Goal: Task Accomplishment & Management: Manage account settings

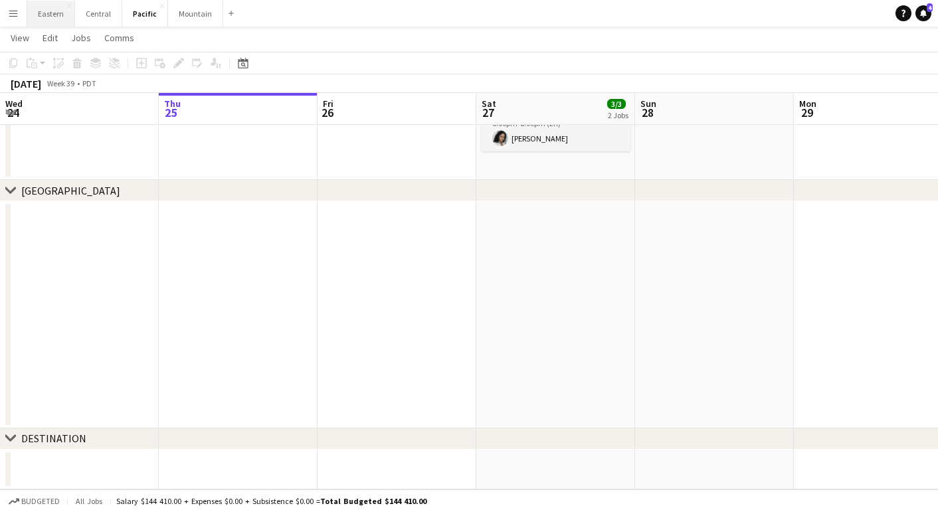
scroll to position [383, 0]
click at [51, 9] on button "Eastern Close" at bounding box center [51, 14] width 48 height 26
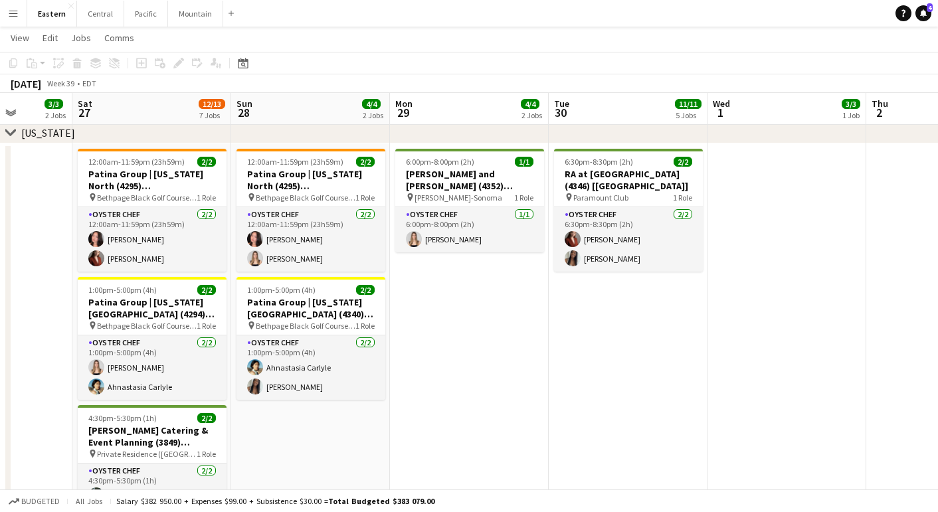
scroll to position [0, 414]
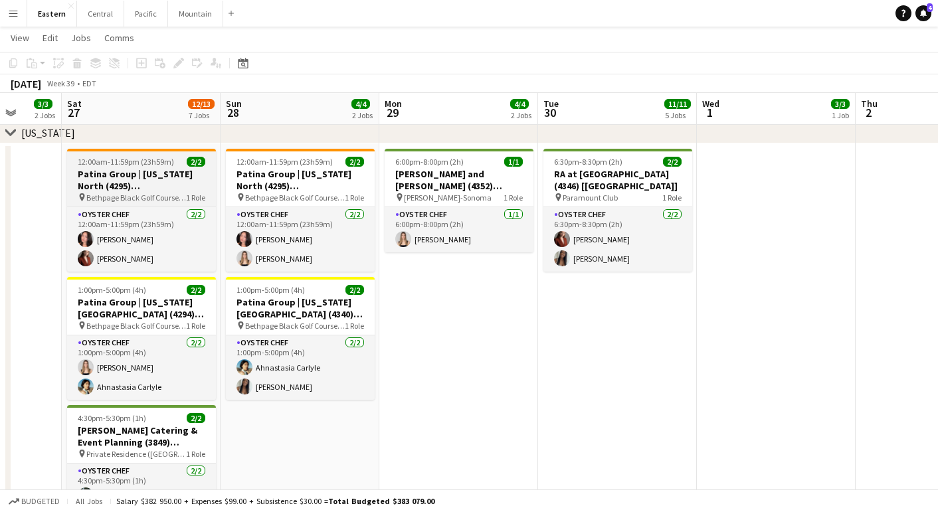
click at [120, 185] on h3 "Patina Group | [US_STATE] North (4295) [[GEOGRAPHIC_DATA]] - TIME TBD (2 HOURS)" at bounding box center [141, 180] width 149 height 24
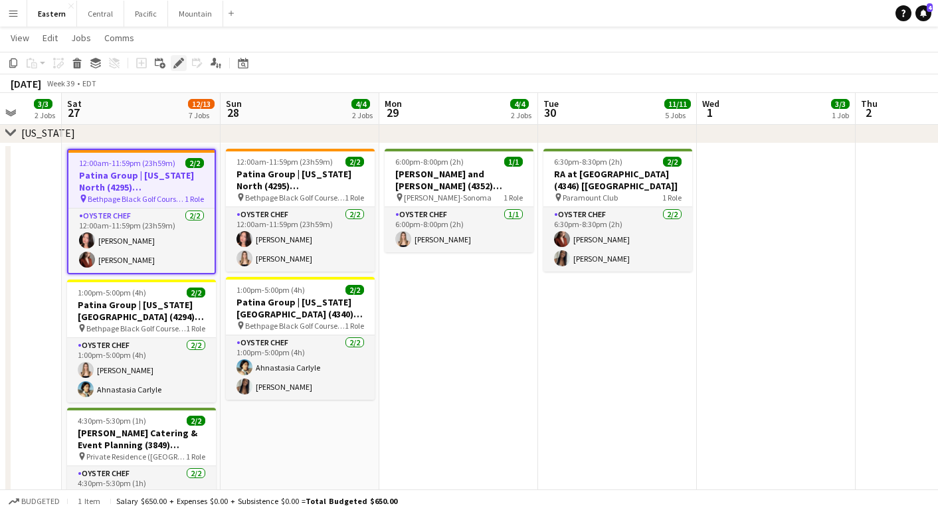
click at [178, 64] on icon at bounding box center [178, 63] width 7 height 7
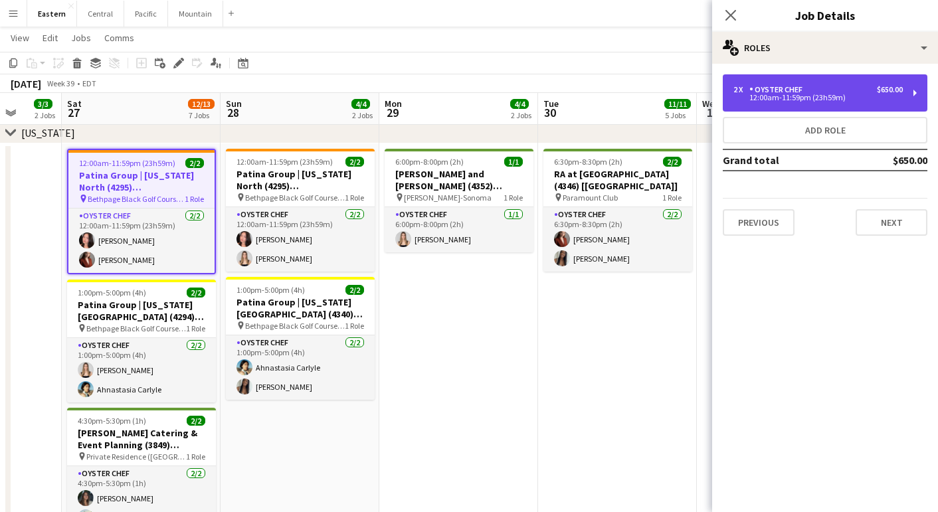
click at [769, 90] on div "Oyster Chef" at bounding box center [778, 89] width 58 height 9
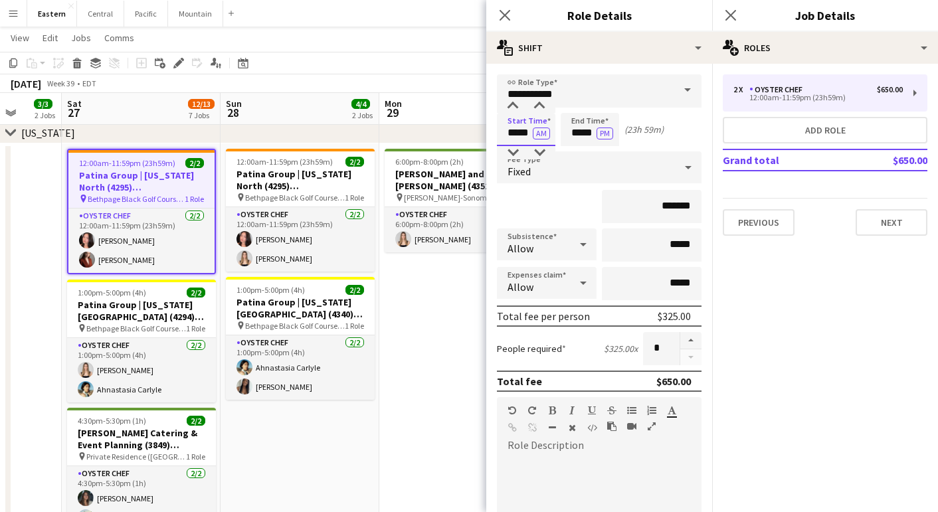
drag, startPoint x: 525, startPoint y: 132, endPoint x: 480, endPoint y: 132, distance: 44.5
click at [480, 132] on body "Menu Boards Boards Boards All jobs Status Workforce Workforce My Workforce Recr…" at bounding box center [469, 226] width 938 height 2051
type input "*****"
click at [540, 132] on button "AM" at bounding box center [541, 134] width 17 height 12
drag, startPoint x: 595, startPoint y: 134, endPoint x: 530, endPoint y: 134, distance: 65.1
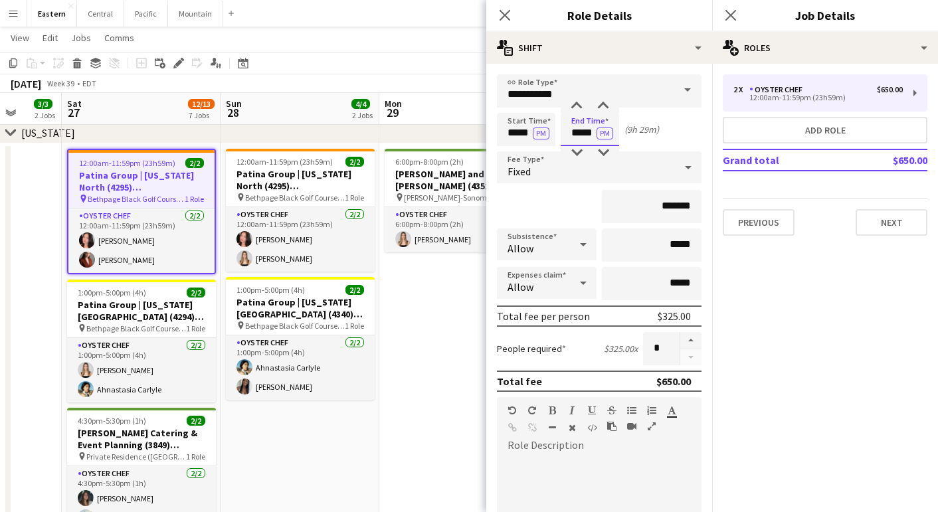
click at [530, 134] on div "Start Time ***** PM End Time ***** PM (9h 29m)" at bounding box center [599, 129] width 205 height 33
type input "*****"
click at [555, 208] on div "*******" at bounding box center [599, 206] width 205 height 33
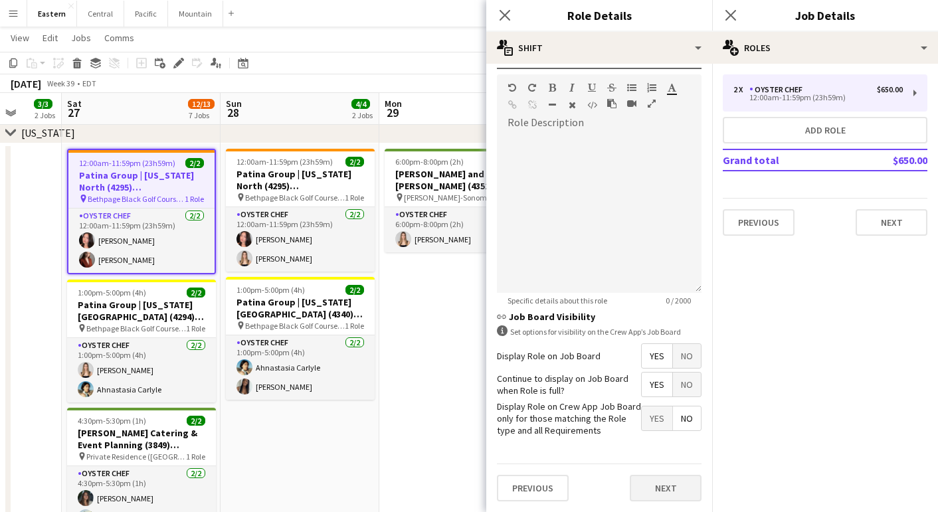
scroll to position [322, 0]
click at [664, 486] on button "Next" at bounding box center [666, 489] width 72 height 27
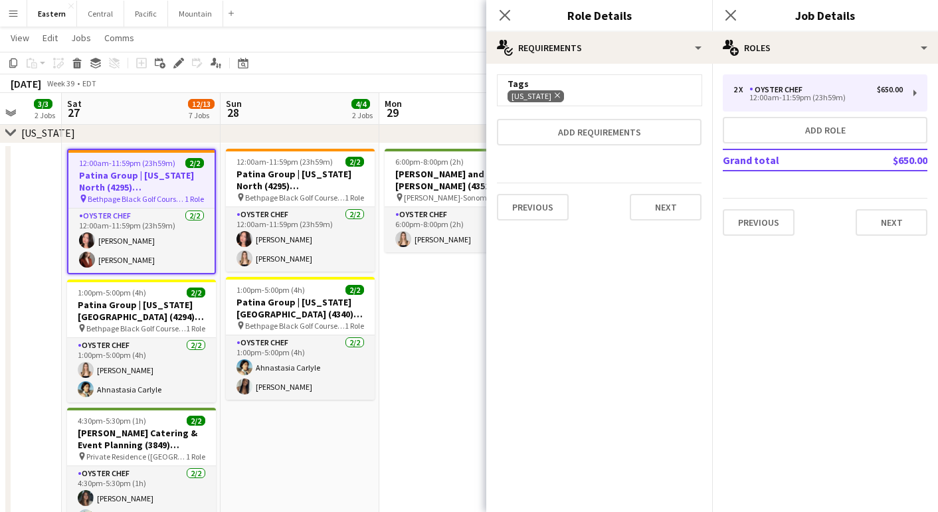
scroll to position [0, 0]
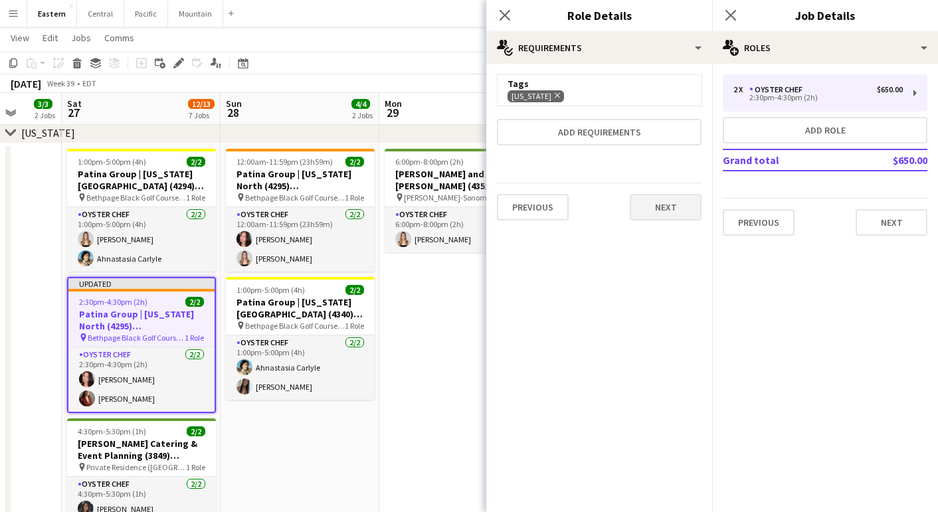
click at [675, 204] on button "Next" at bounding box center [666, 207] width 72 height 27
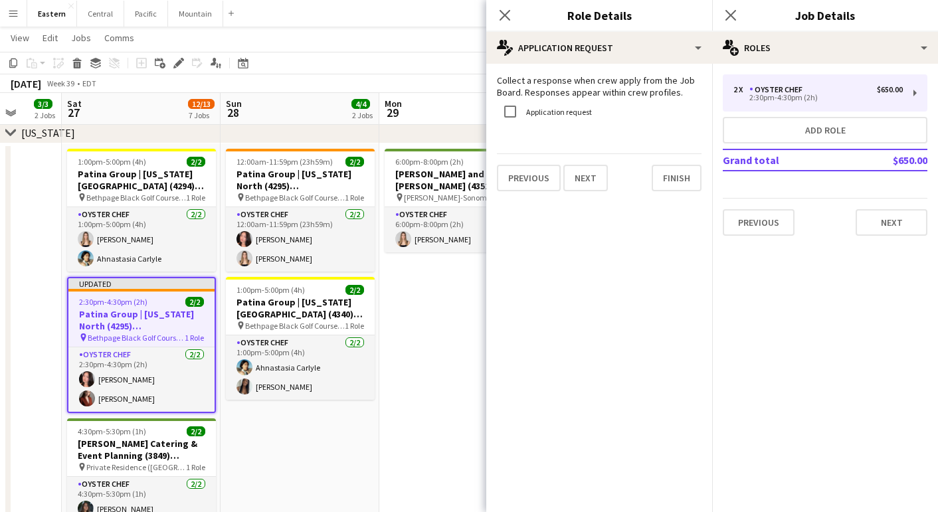
click at [681, 198] on div "Collect a response when crew apply from the Job Board. Responses appear within …" at bounding box center [599, 133] width 226 height 138
click at [691, 147] on form "Collect a response when crew apply from the Job Board. Responses appear within …" at bounding box center [599, 132] width 226 height 117
click at [689, 183] on button "Finish" at bounding box center [677, 178] width 50 height 27
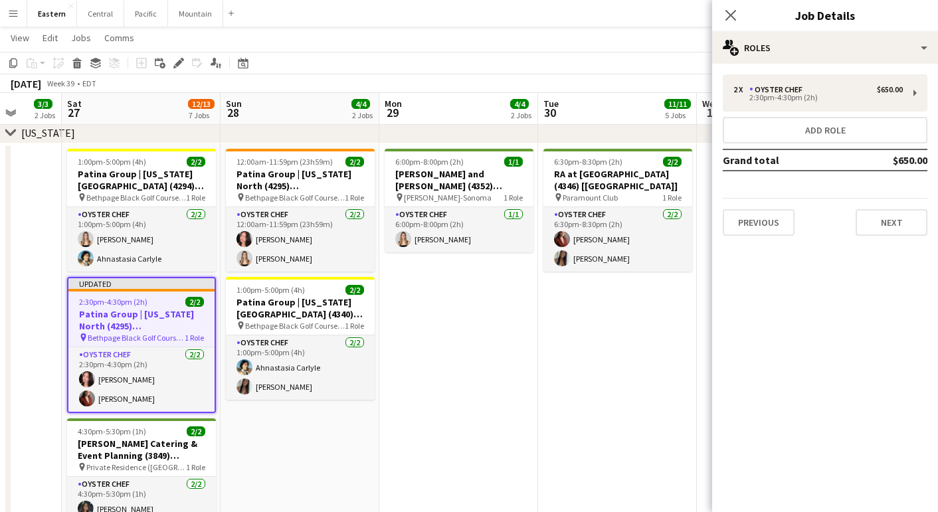
click at [895, 246] on mat-expansion-panel "pencil3 General details 2 x Oyster Chef $650.00 2:30pm-4:30pm (2h) Add role Gra…" at bounding box center [825, 288] width 226 height 448
click at [895, 230] on button "Next" at bounding box center [892, 222] width 72 height 27
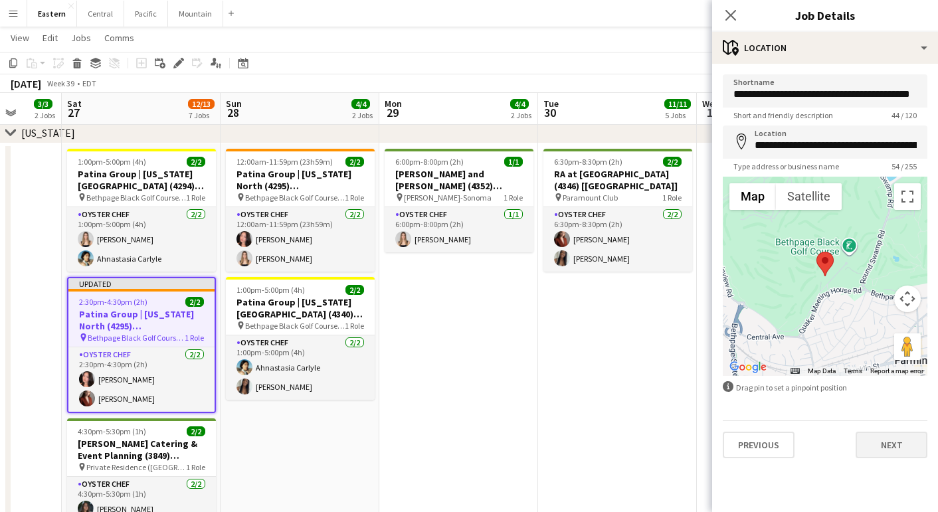
click at [893, 445] on button "Next" at bounding box center [892, 445] width 72 height 27
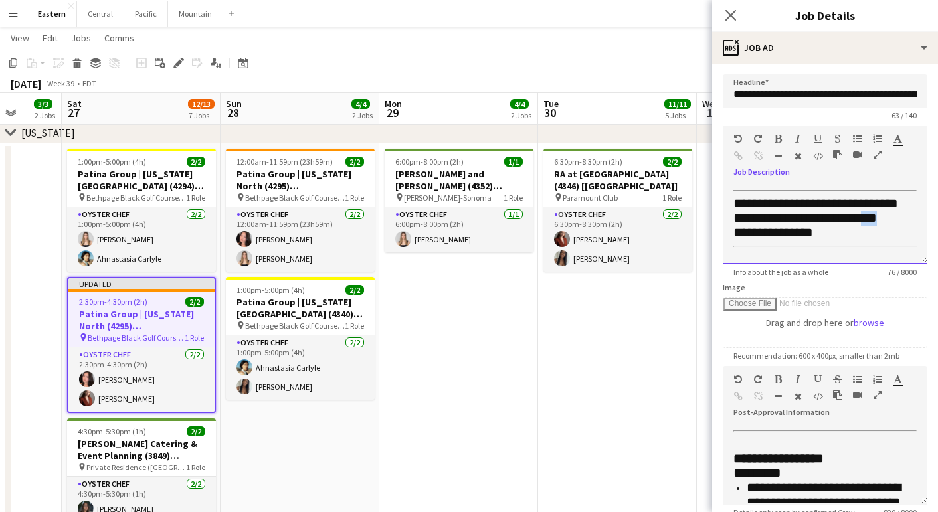
drag, startPoint x: 864, startPoint y: 232, endPoint x: 883, endPoint y: 232, distance: 18.6
click at [877, 225] on span "**********" at bounding box center [804, 217] width 143 height 13
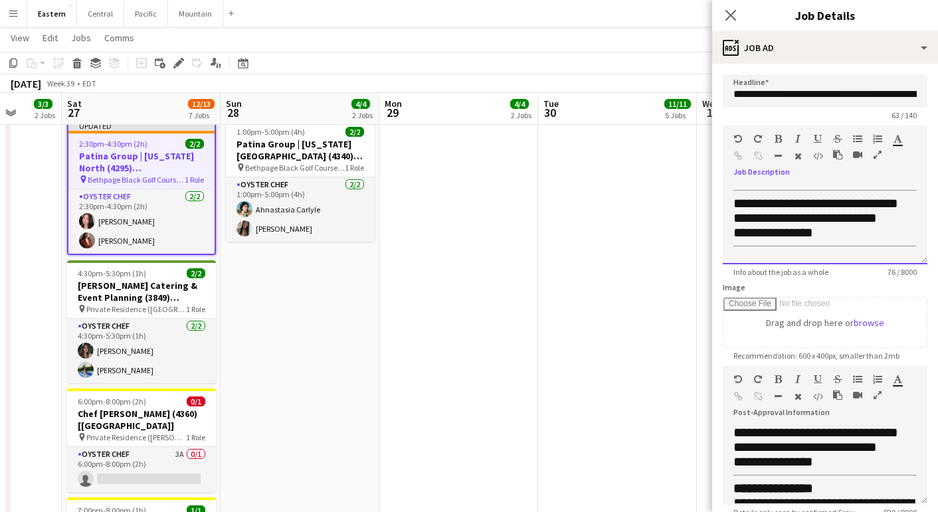
scroll to position [468, 0]
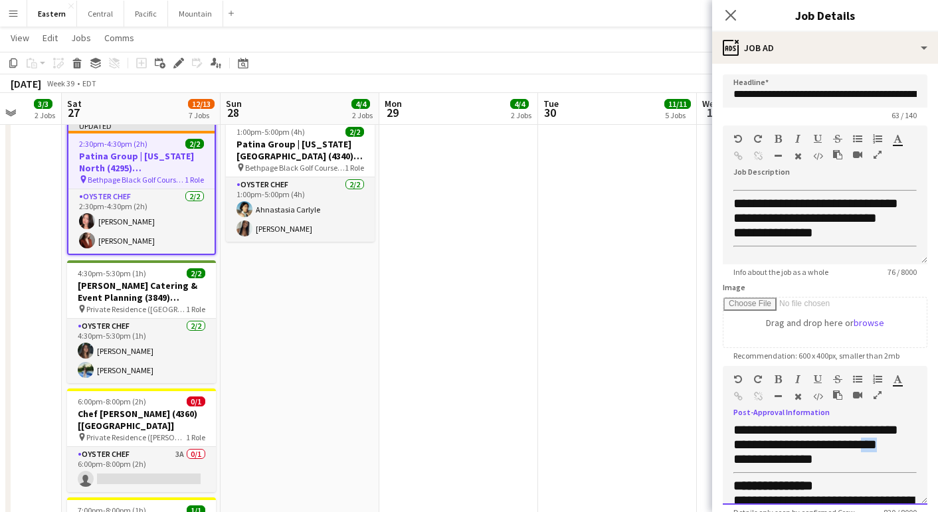
drag, startPoint x: 891, startPoint y: 452, endPoint x: 863, endPoint y: 452, distance: 27.9
click at [863, 452] on div "**********" at bounding box center [824, 445] width 183 height 15
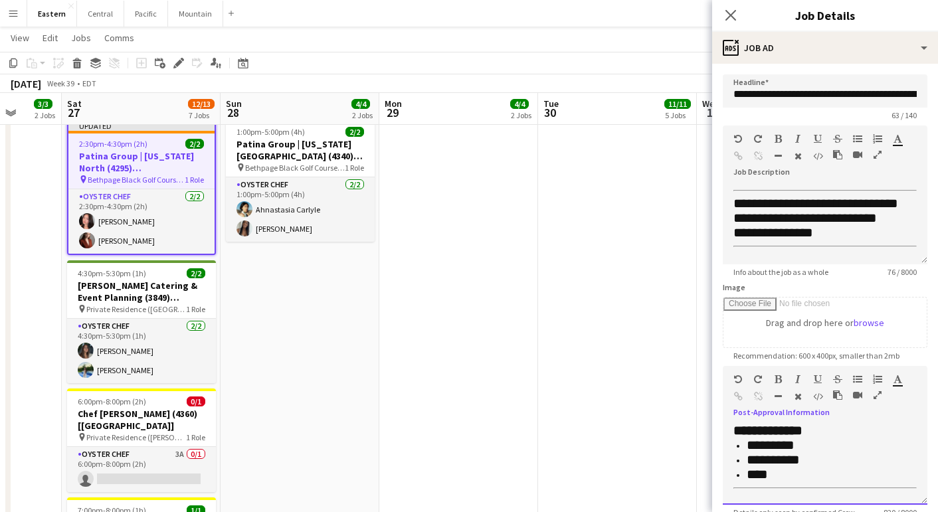
scroll to position [0, 0]
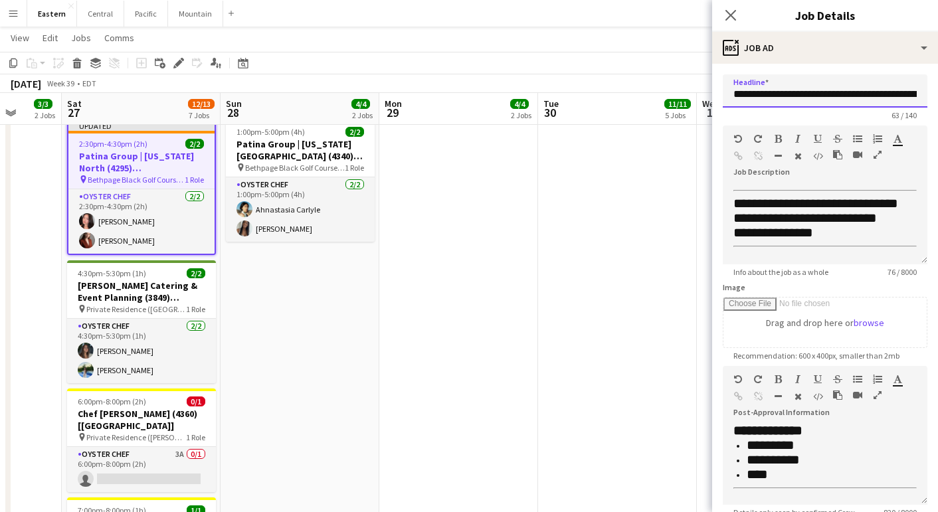
drag, startPoint x: 871, startPoint y: 97, endPoint x: 954, endPoint y: 87, distance: 83.6
click at [937, 87] on html "Menu Boards Boards Boards All jobs Status Workforce Workforce My Workforce Recr…" at bounding box center [469, 74] width 938 height 2062
drag, startPoint x: 818, startPoint y: 97, endPoint x: 947, endPoint y: 96, distance: 129.5
click at [937, 96] on html "Menu Boards Boards Boards All jobs Status Workforce Workforce My Workforce Recr…" at bounding box center [469, 74] width 938 height 2062
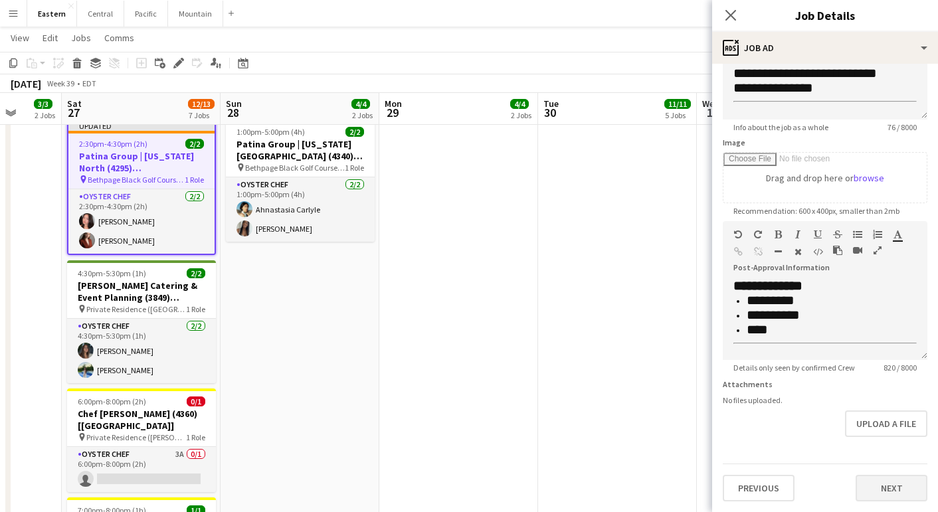
scroll to position [145, 0]
type input "**********"
click at [877, 493] on button "Next" at bounding box center [892, 488] width 72 height 27
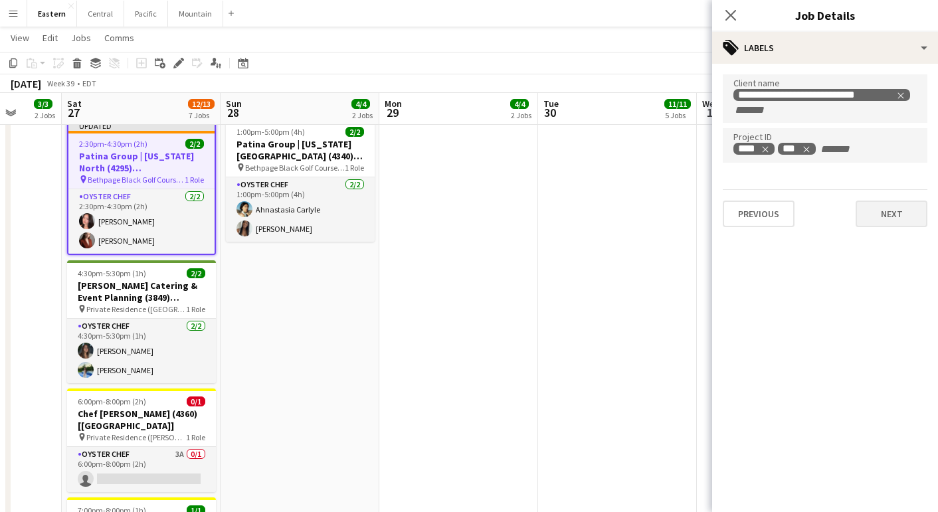
click at [887, 209] on button "Next" at bounding box center [892, 214] width 72 height 27
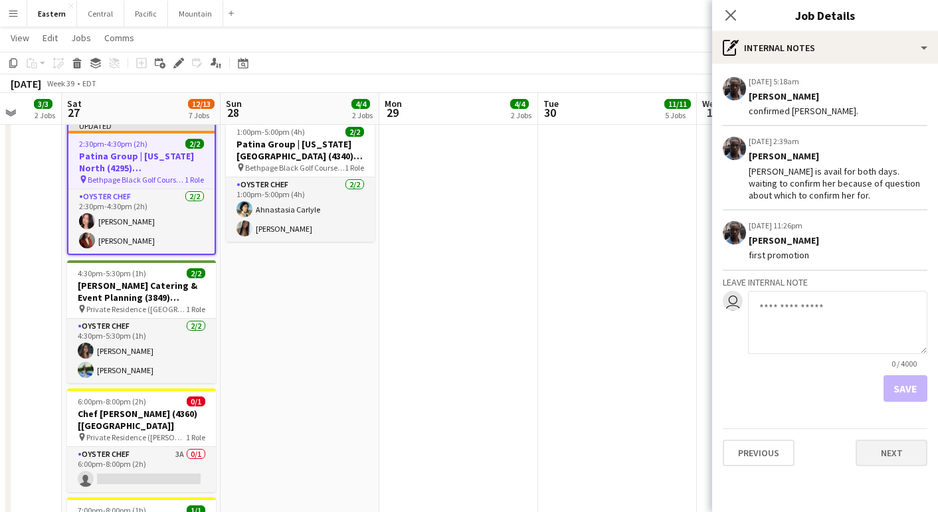
click at [893, 455] on button "Next" at bounding box center [892, 453] width 72 height 27
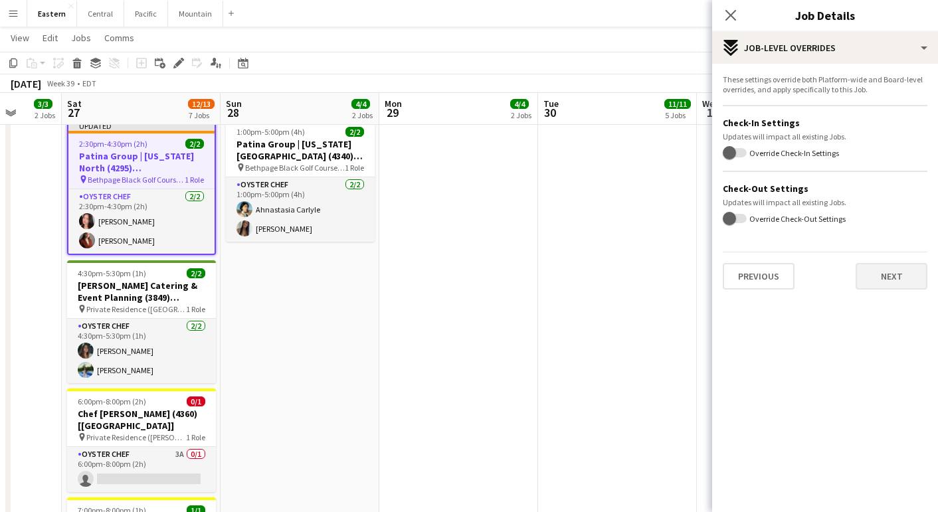
click at [887, 270] on button "Next" at bounding box center [892, 276] width 72 height 27
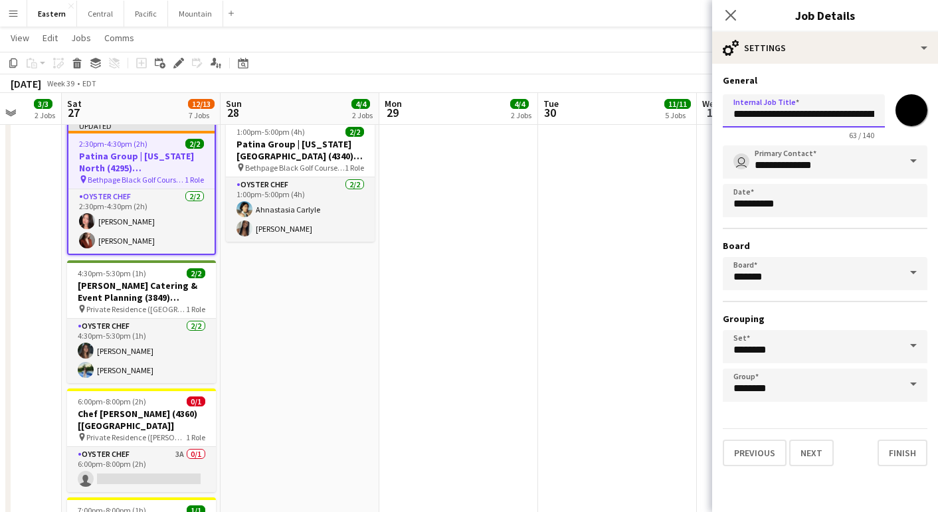
drag, startPoint x: 859, startPoint y: 116, endPoint x: 911, endPoint y: 114, distance: 52.5
click at [911, 114] on div "**********" at bounding box center [825, 114] width 205 height 51
click at [840, 115] on input "**********" at bounding box center [804, 110] width 162 height 33
drag, startPoint x: 834, startPoint y: 116, endPoint x: 925, endPoint y: 116, distance: 90.3
click at [925, 116] on div "**********" at bounding box center [825, 114] width 205 height 51
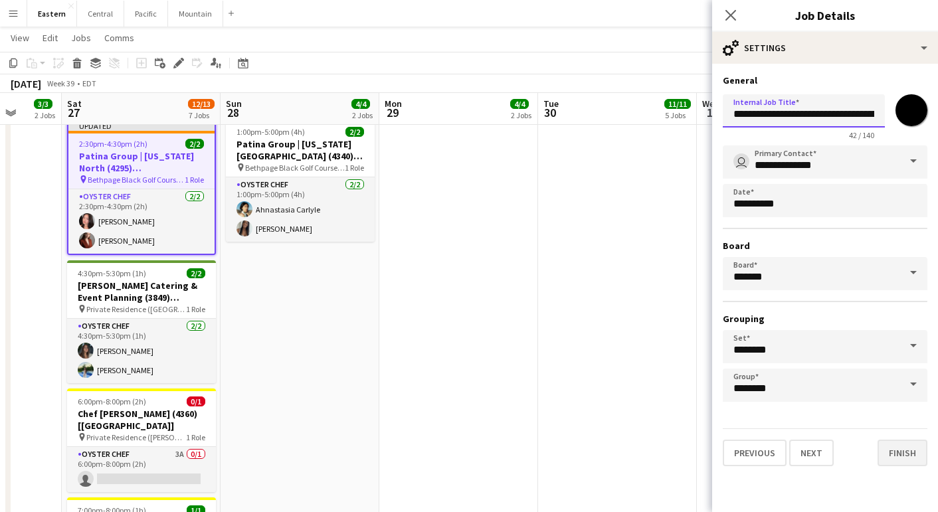
type input "**********"
click at [915, 456] on button "Finish" at bounding box center [902, 453] width 50 height 27
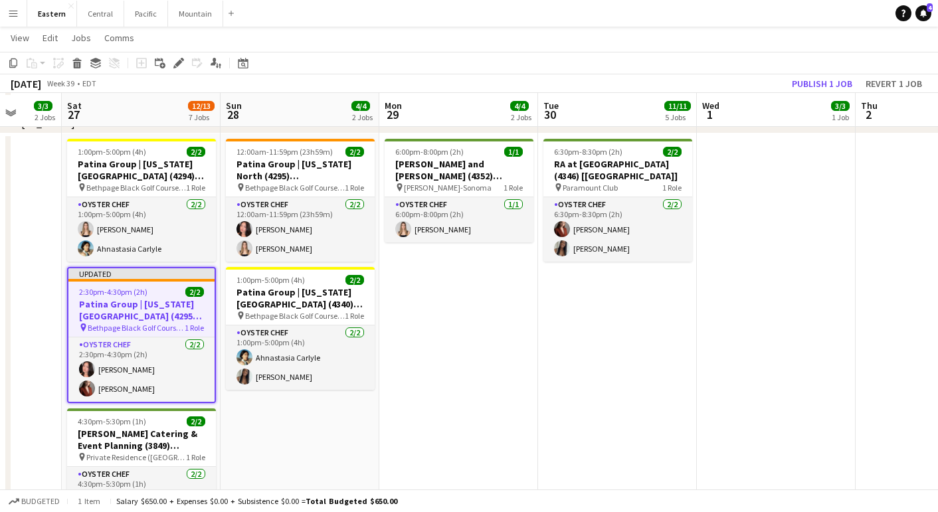
scroll to position [808, 0]
click at [808, 84] on button "Publish 1 job" at bounding box center [821, 83] width 71 height 17
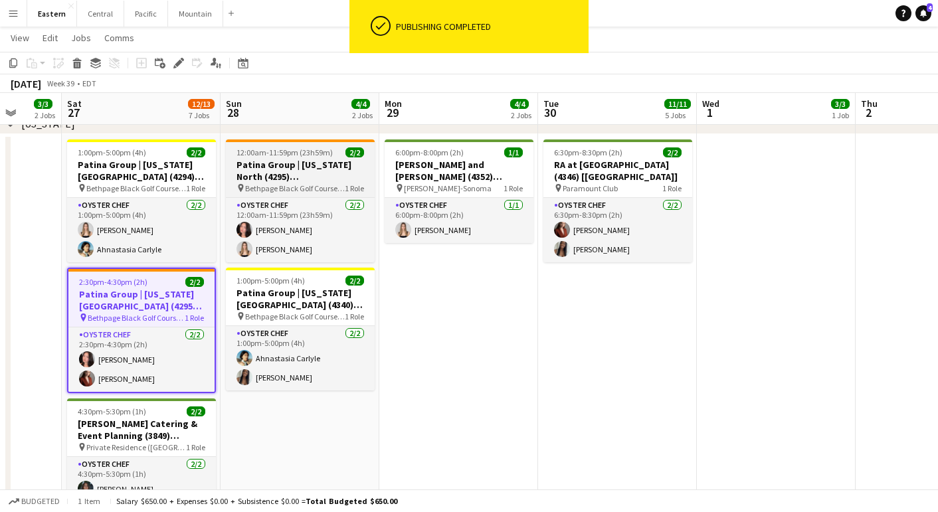
click at [319, 181] on h3 "Patina Group | [US_STATE] North (4295) [[GEOGRAPHIC_DATA]] - TIME TBD (2 HOURS)" at bounding box center [300, 171] width 149 height 24
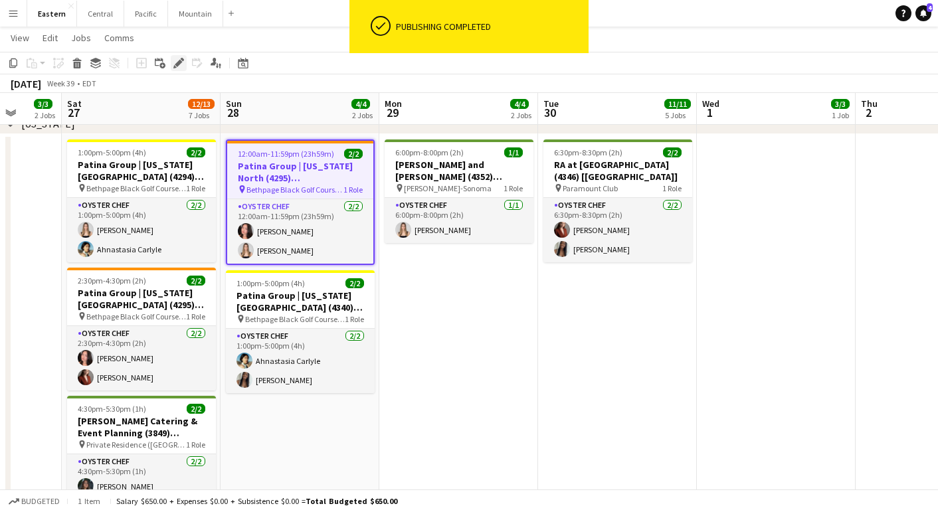
click at [175, 64] on icon "Edit" at bounding box center [178, 63] width 11 height 11
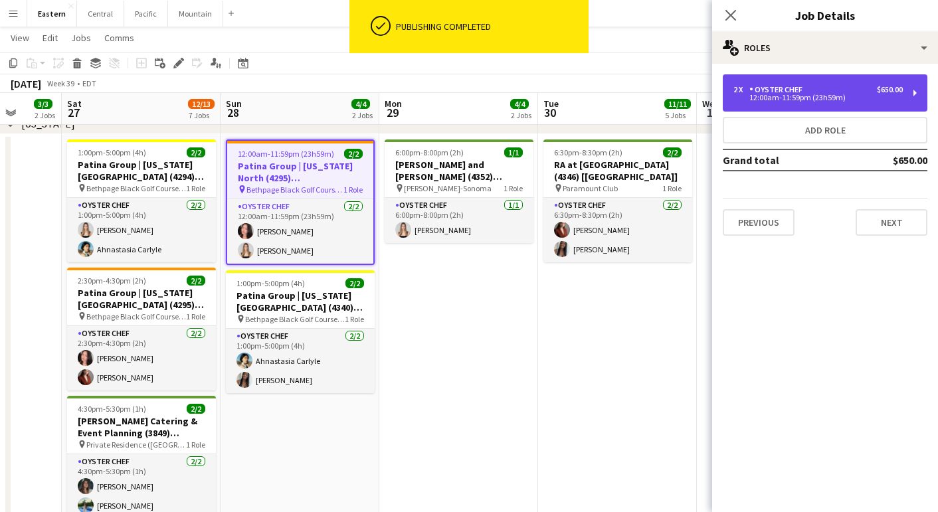
click at [784, 100] on div "12:00am-11:59pm (23h59m)" at bounding box center [817, 97] width 169 height 7
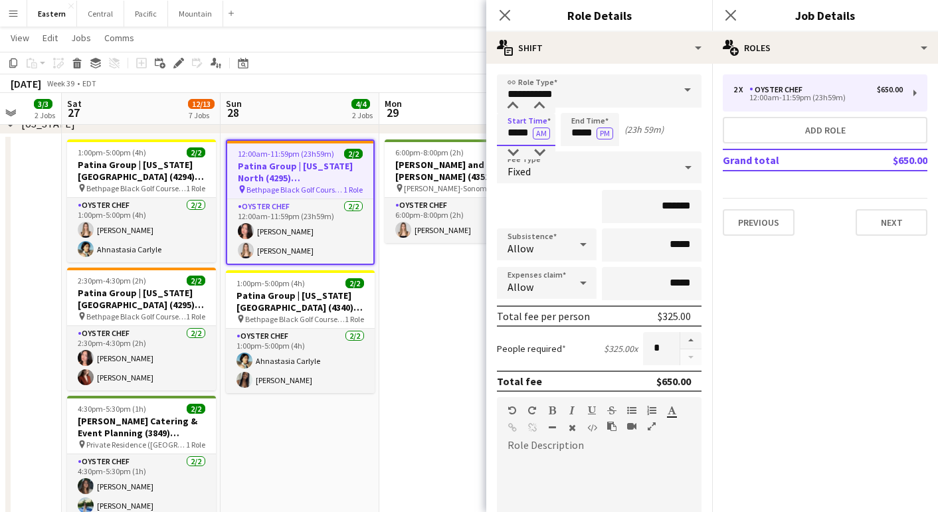
drag, startPoint x: 518, startPoint y: 133, endPoint x: 452, endPoint y: 132, distance: 65.8
click at [452, 132] on body "Menu Boards Boards Boards All jobs Status Workforce Workforce My Workforce Recr…" at bounding box center [469, 217] width 938 height 2051
type input "*****"
click at [543, 134] on button "AM" at bounding box center [541, 134] width 17 height 12
drag, startPoint x: 594, startPoint y: 130, endPoint x: 533, endPoint y: 130, distance: 61.1
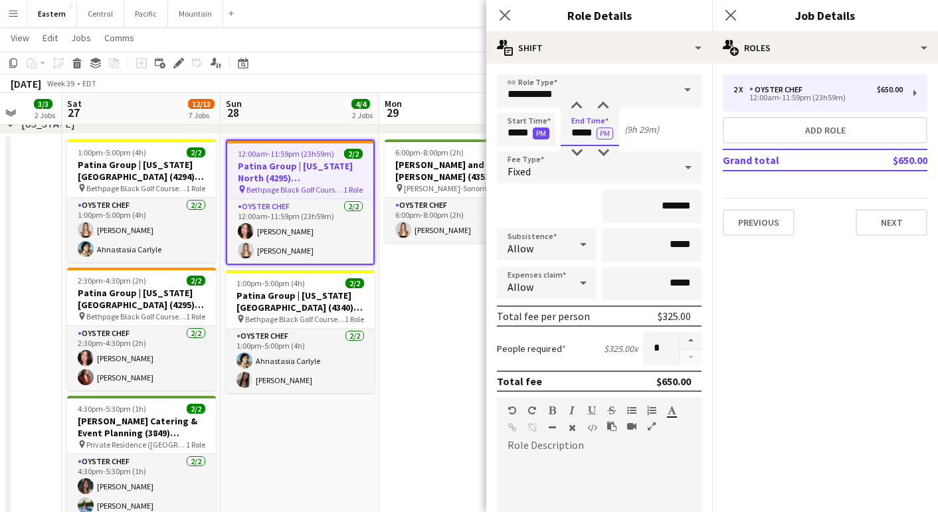
click at [533, 130] on div "Start Time ***** PM End Time ***** PM (9h 29m)" at bounding box center [599, 129] width 205 height 33
type input "*****"
click at [553, 206] on div "*******" at bounding box center [599, 206] width 205 height 33
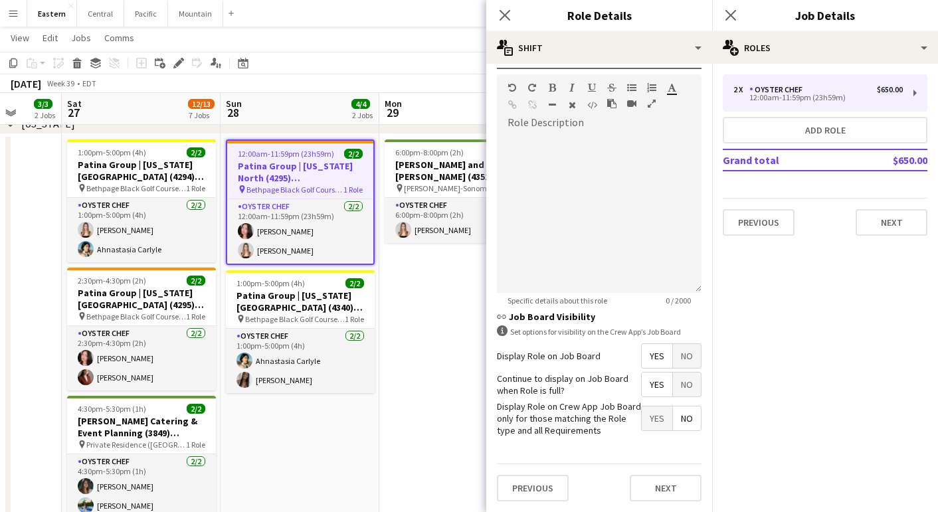
scroll to position [322, 0]
click at [665, 482] on button "Next" at bounding box center [666, 489] width 72 height 27
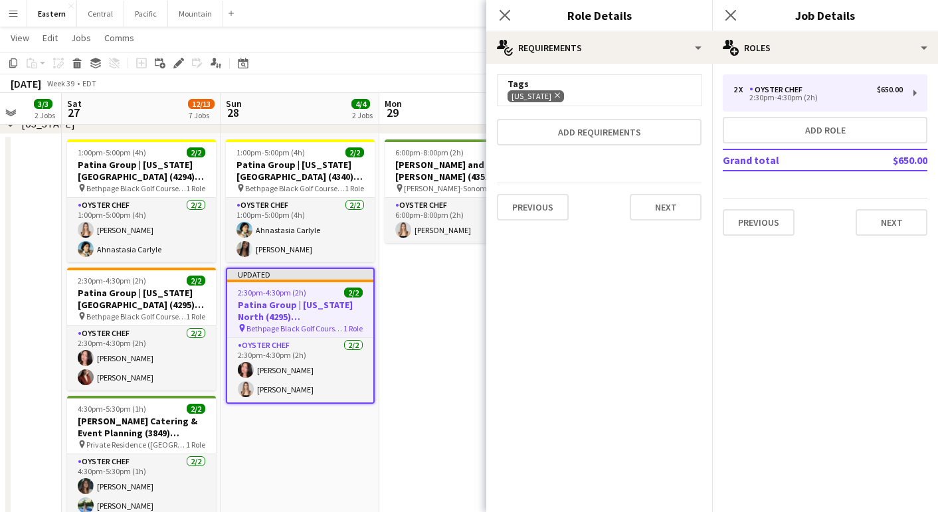
scroll to position [0, 0]
click at [663, 213] on button "Next" at bounding box center [666, 207] width 72 height 27
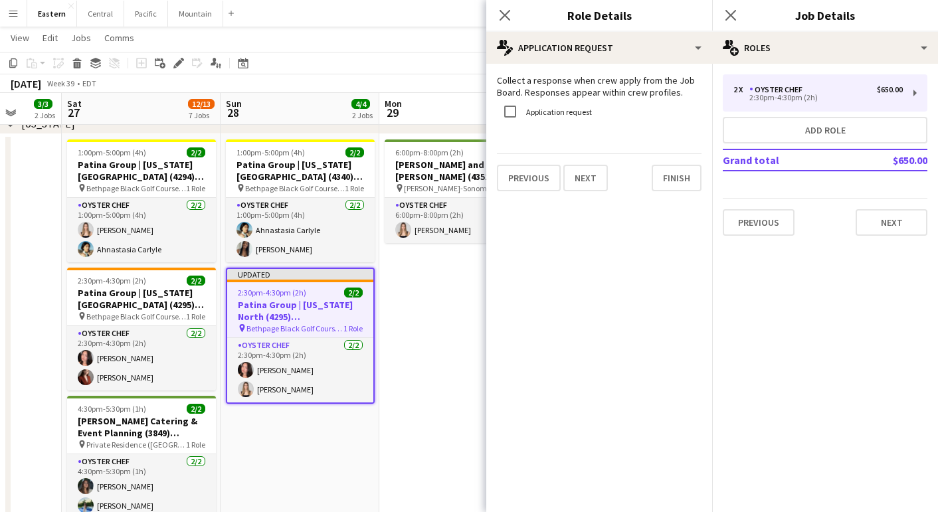
click at [683, 194] on div "Collect a response when crew apply from the Job Board. Responses appear within …" at bounding box center [599, 133] width 226 height 138
click at [701, 174] on form "Collect a response when crew apply from the Job Board. Responses appear within …" at bounding box center [599, 132] width 226 height 117
click at [671, 162] on div "Previous Next Finish" at bounding box center [599, 172] width 205 height 38
click at [671, 168] on button "Finish" at bounding box center [677, 178] width 50 height 27
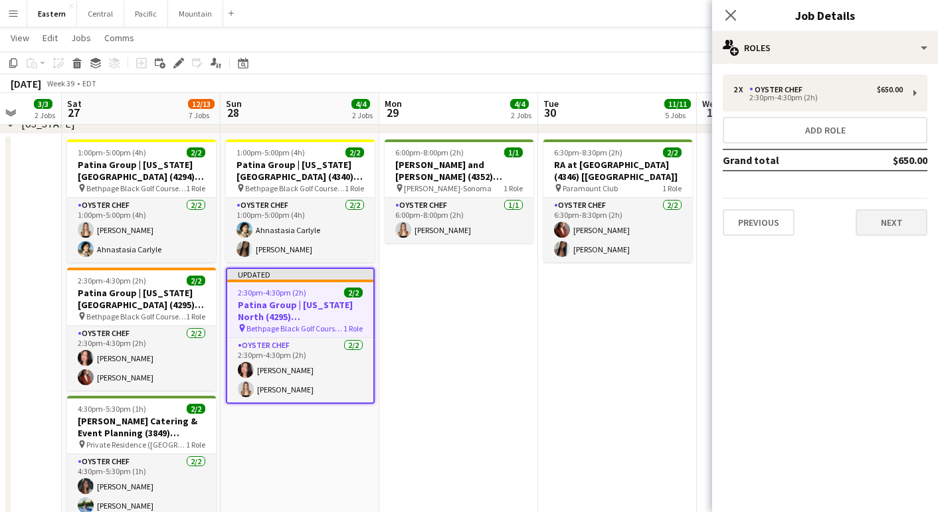
click at [880, 219] on button "Next" at bounding box center [892, 222] width 72 height 27
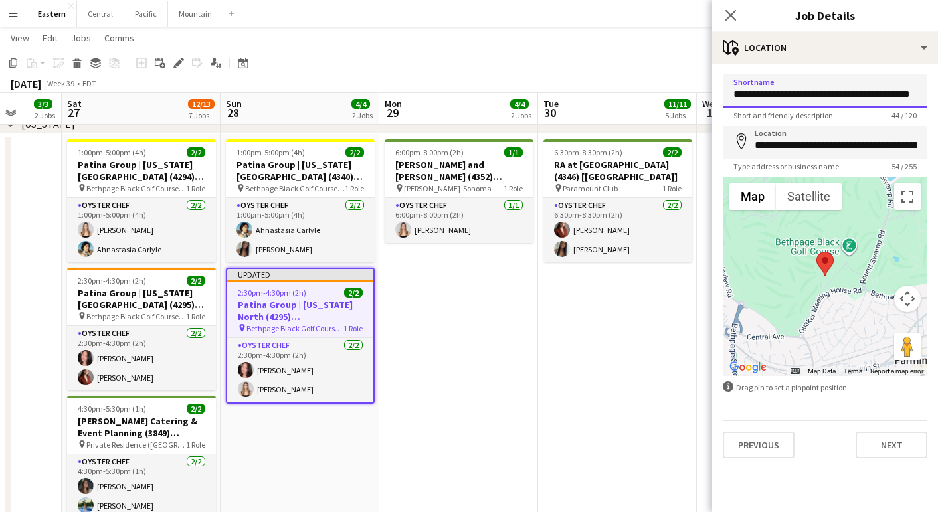
drag, startPoint x: 871, startPoint y: 93, endPoint x: 948, endPoint y: 93, distance: 77.1
click at [937, 93] on html "Menu Boards Boards Boards All jobs Status Workforce Workforce My Workforce Recr…" at bounding box center [469, 217] width 938 height 2051
click at [894, 444] on button "Next" at bounding box center [892, 445] width 72 height 27
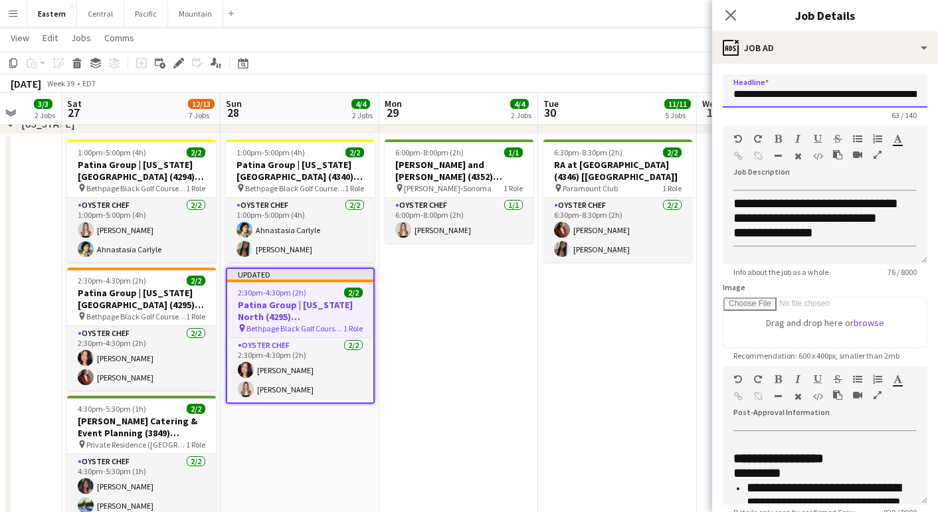
drag, startPoint x: 876, startPoint y: 94, endPoint x: 931, endPoint y: 93, distance: 55.1
click at [931, 93] on form "**********" at bounding box center [825, 360] width 226 height 572
click at [901, 93] on input "**********" at bounding box center [825, 90] width 205 height 33
drag, startPoint x: 891, startPoint y: 94, endPoint x: 954, endPoint y: 94, distance: 63.8
click at [937, 94] on html "Menu Boards Boards Boards All jobs Status Workforce Workforce My Workforce Recr…" at bounding box center [469, 217] width 938 height 2051
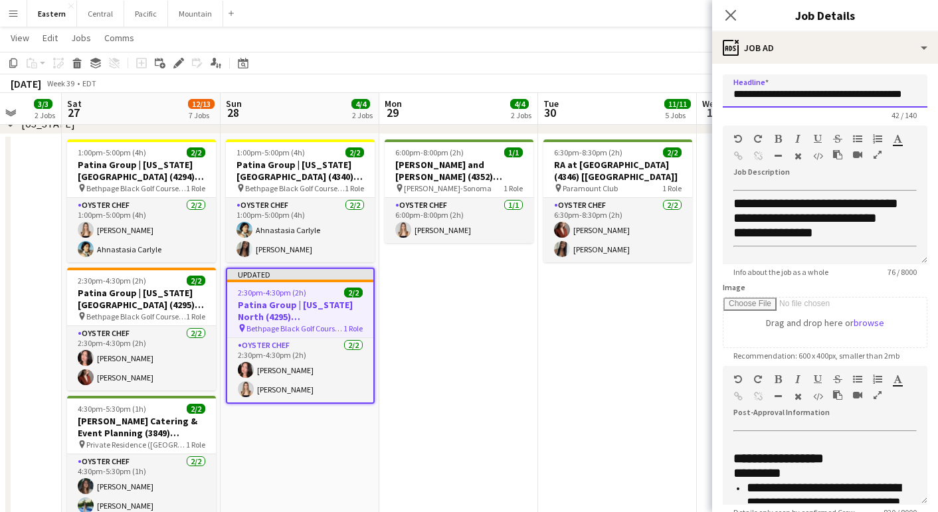
type input "**********"
drag, startPoint x: 886, startPoint y: 230, endPoint x: 866, endPoint y: 229, distance: 19.9
click at [866, 226] on div "**********" at bounding box center [824, 218] width 183 height 15
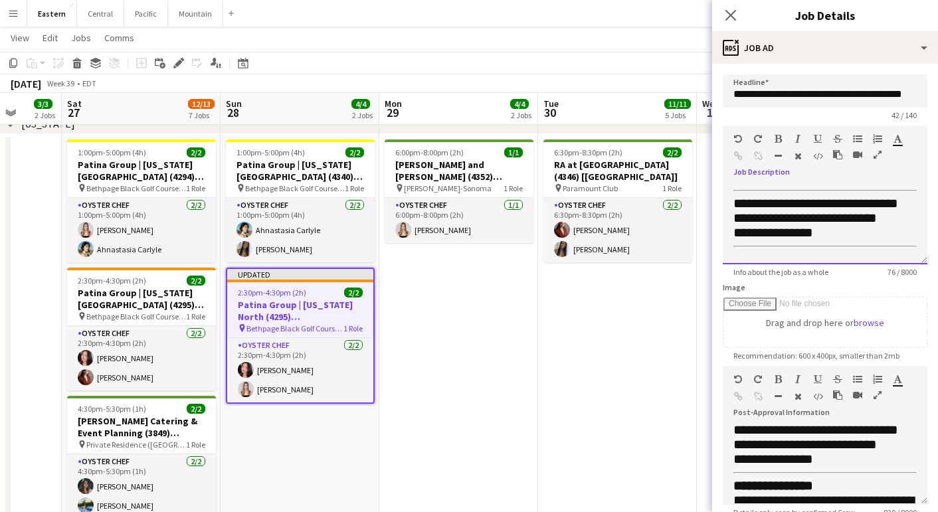
scroll to position [461, 0]
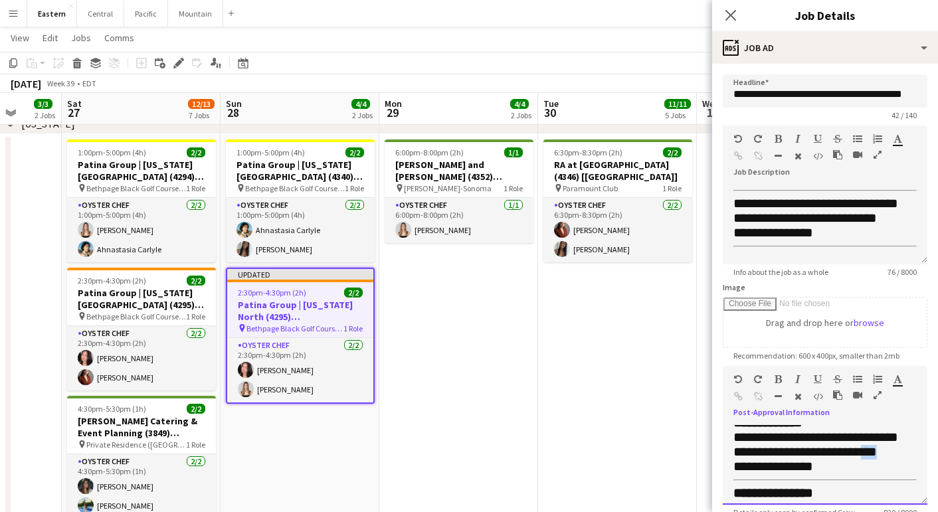
drag, startPoint x: 887, startPoint y: 461, endPoint x: 864, endPoint y: 461, distance: 22.6
click at [864, 460] on div "**********" at bounding box center [824, 452] width 183 height 15
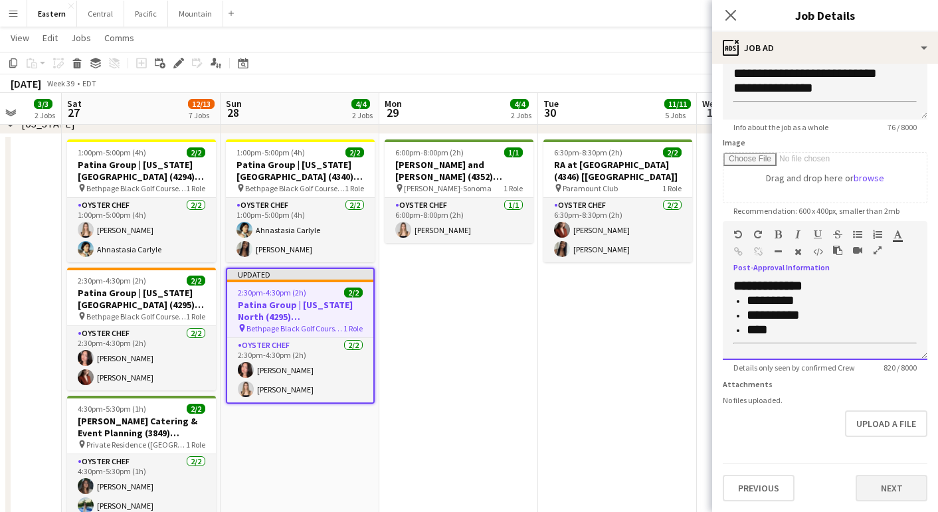
scroll to position [145, 0]
click at [879, 490] on button "Next" at bounding box center [892, 488] width 72 height 27
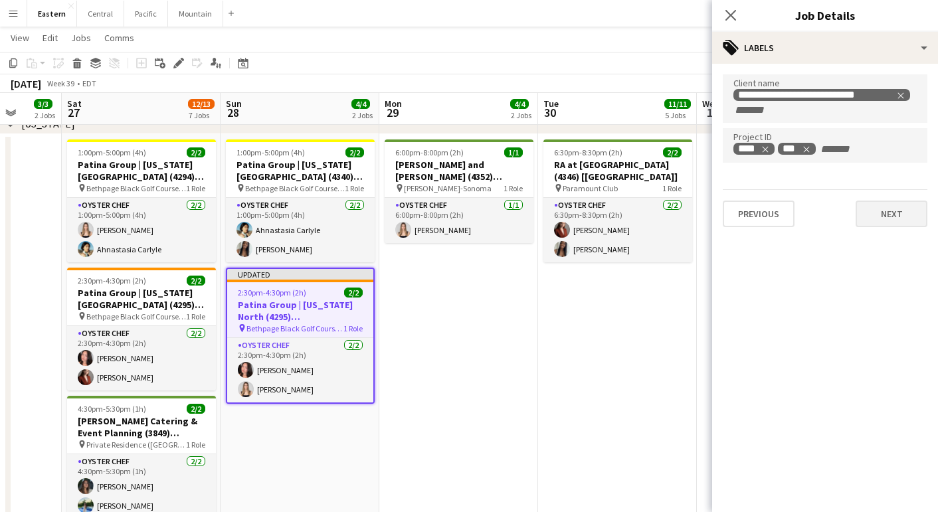
click at [883, 213] on button "Next" at bounding box center [892, 214] width 72 height 27
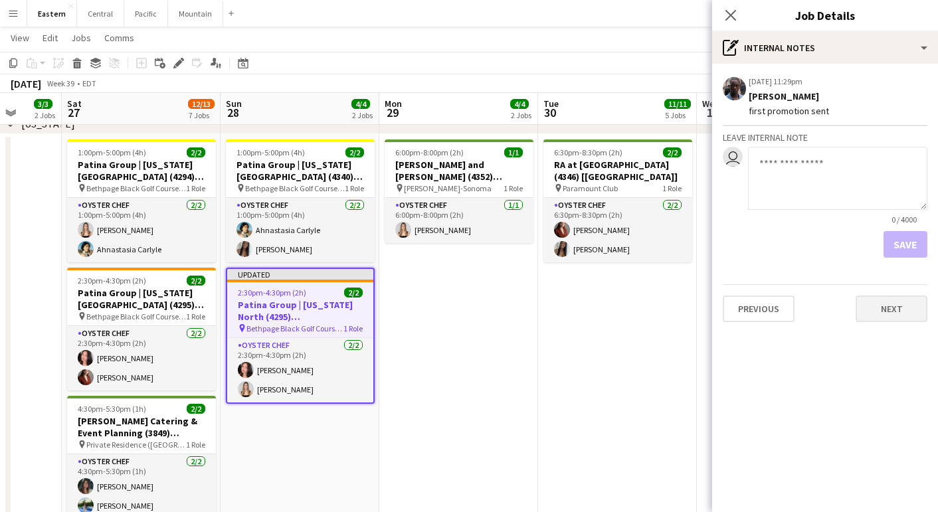
click at [873, 298] on button "Next" at bounding box center [892, 309] width 72 height 27
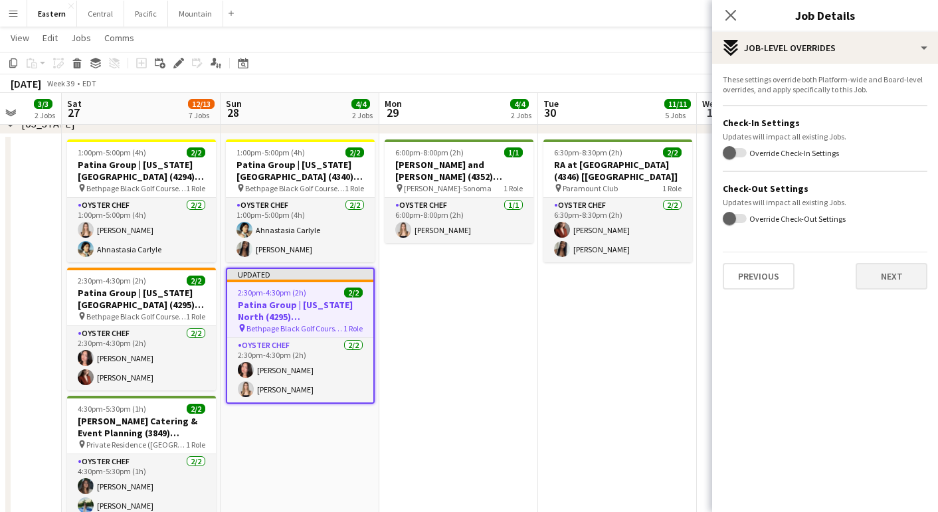
click at [886, 275] on button "Next" at bounding box center [892, 276] width 72 height 27
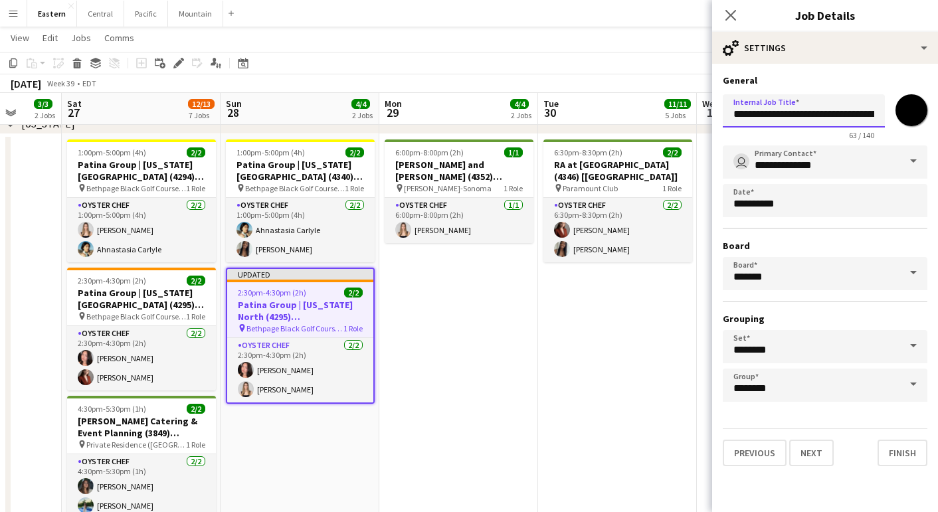
drag, startPoint x: 856, startPoint y: 112, endPoint x: 931, endPoint y: 112, distance: 75.7
click at [931, 112] on form "**********" at bounding box center [825, 270] width 226 height 392
click at [830, 117] on input "**********" at bounding box center [804, 110] width 162 height 33
drag, startPoint x: 798, startPoint y: 114, endPoint x: 948, endPoint y: 116, distance: 149.5
click at [937, 116] on html "Menu Boards Boards Boards All jobs Status Workforce Workforce My Workforce Recr…" at bounding box center [469, 217] width 938 height 2051
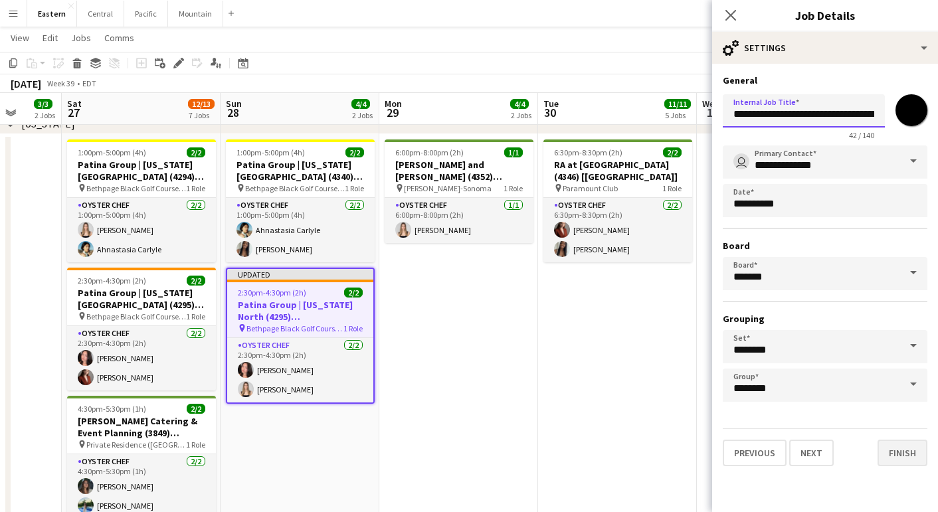
type input "**********"
click at [901, 451] on button "Finish" at bounding box center [902, 453] width 50 height 27
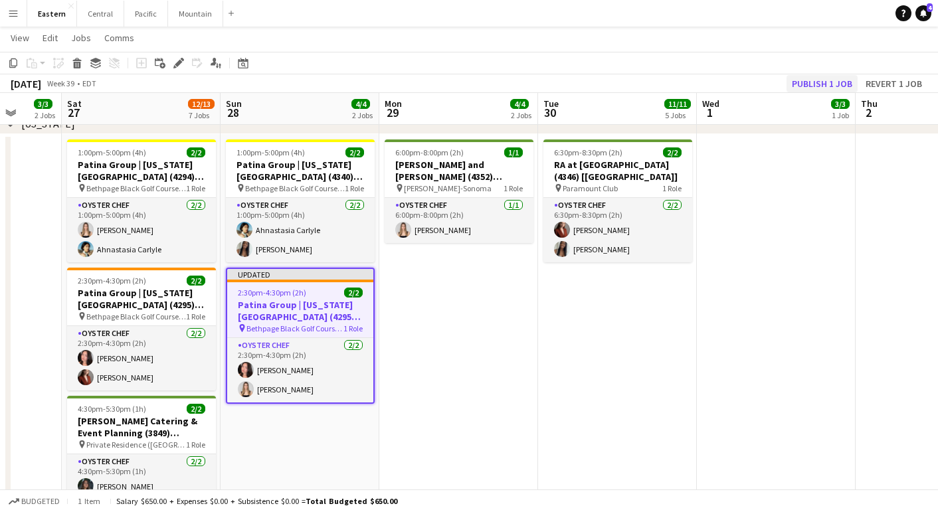
click at [840, 79] on button "Publish 1 job" at bounding box center [821, 83] width 71 height 17
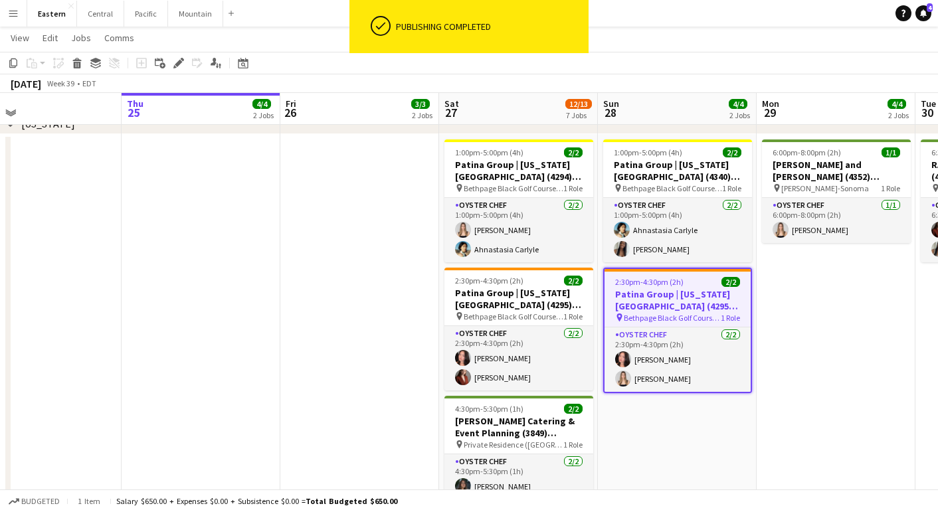
scroll to position [0, 347]
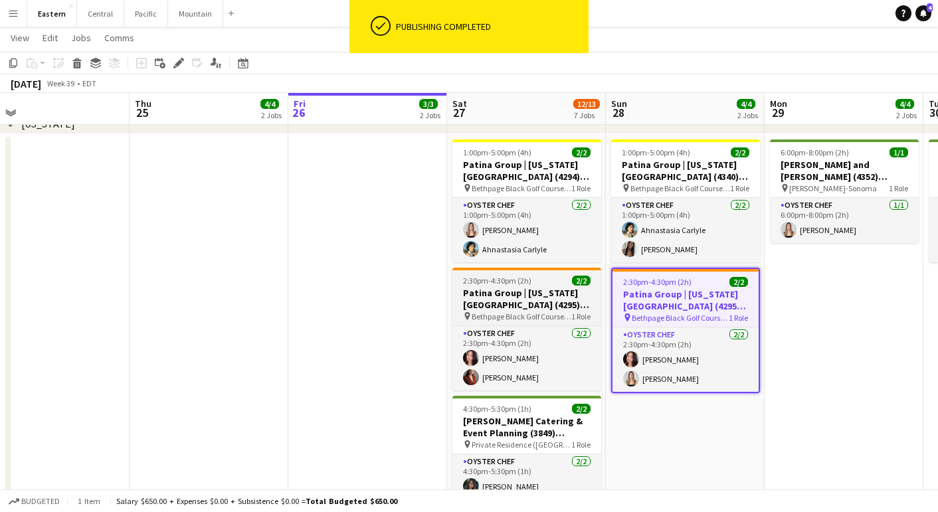
click at [531, 304] on h3 "Patina Group | [US_STATE][GEOGRAPHIC_DATA] (4295) [[GEOGRAPHIC_DATA]]" at bounding box center [526, 299] width 149 height 24
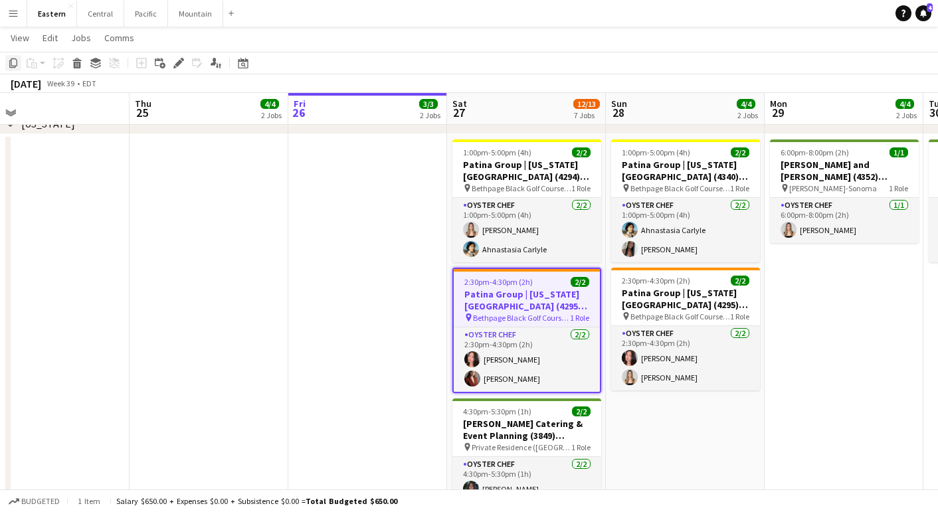
click at [11, 61] on icon "Copy" at bounding box center [13, 63] width 11 height 11
click at [353, 156] on app-date-cell at bounding box center [367, 451] width 159 height 634
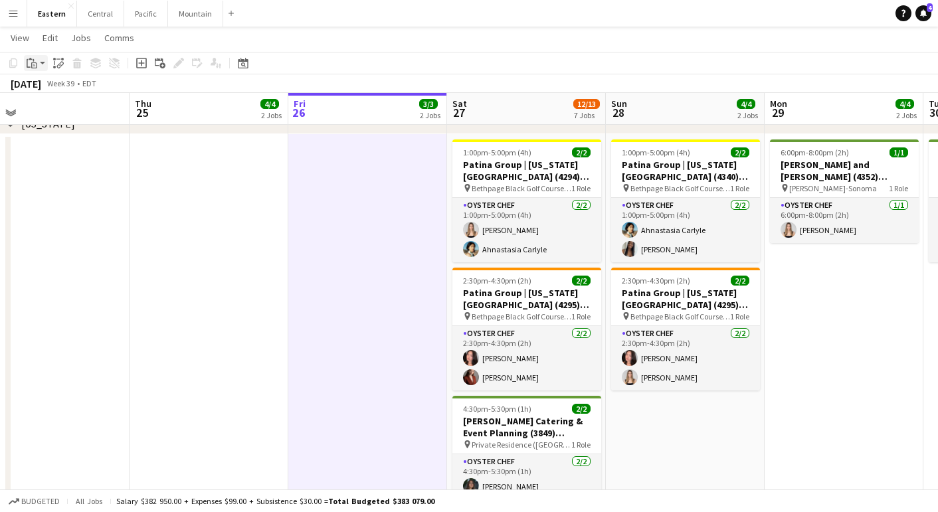
click at [35, 58] on icon "Paste" at bounding box center [32, 63] width 11 height 11
click at [48, 87] on link "Paste Command V" at bounding box center [87, 88] width 105 height 12
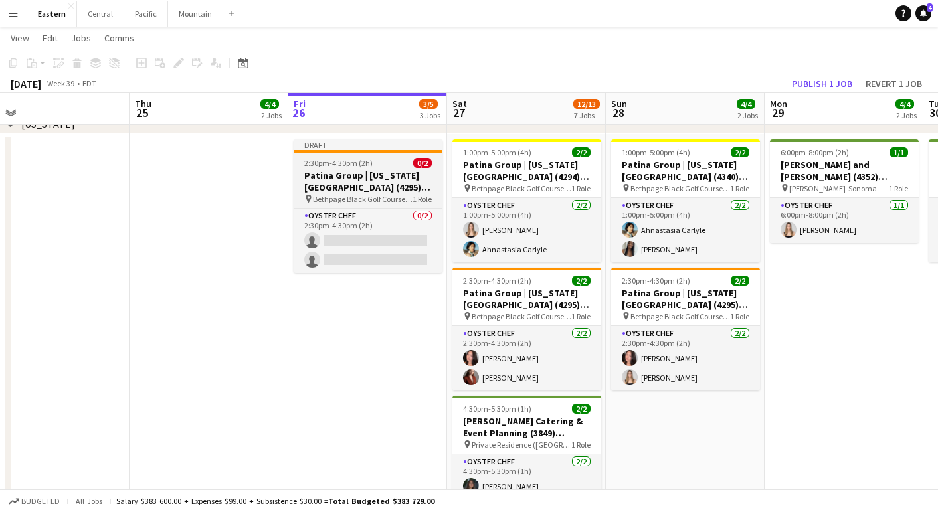
click at [391, 169] on h3 "Patina Group | [US_STATE][GEOGRAPHIC_DATA] (4295) [[GEOGRAPHIC_DATA]]" at bounding box center [368, 181] width 149 height 24
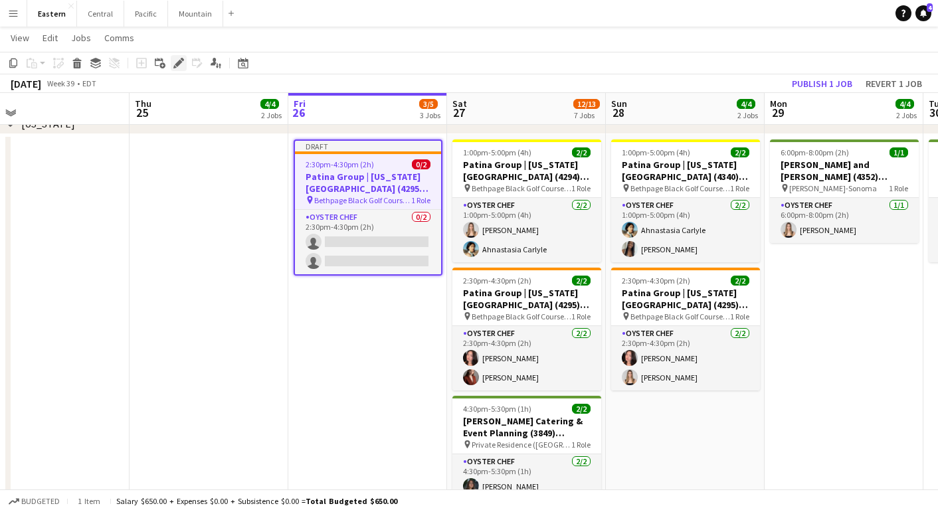
click at [175, 62] on icon "Edit" at bounding box center [178, 63] width 11 height 11
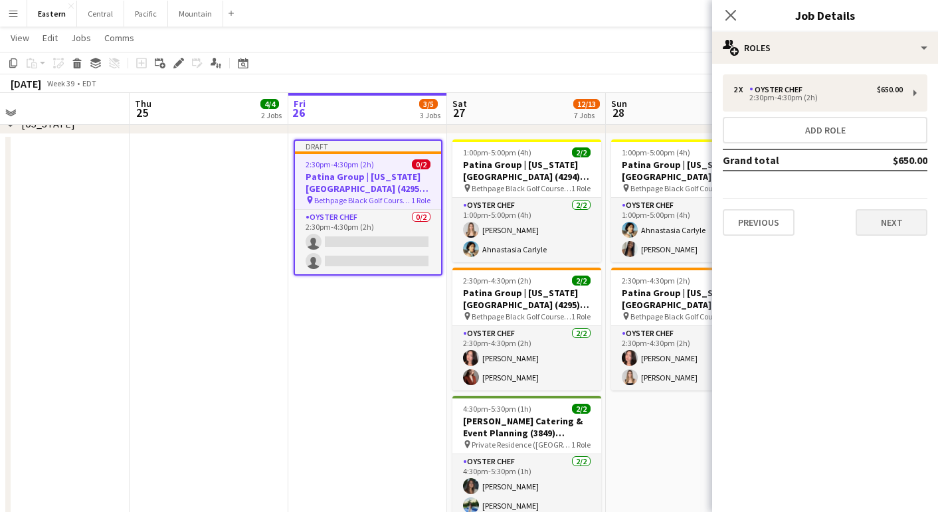
click at [895, 223] on button "Next" at bounding box center [892, 222] width 72 height 27
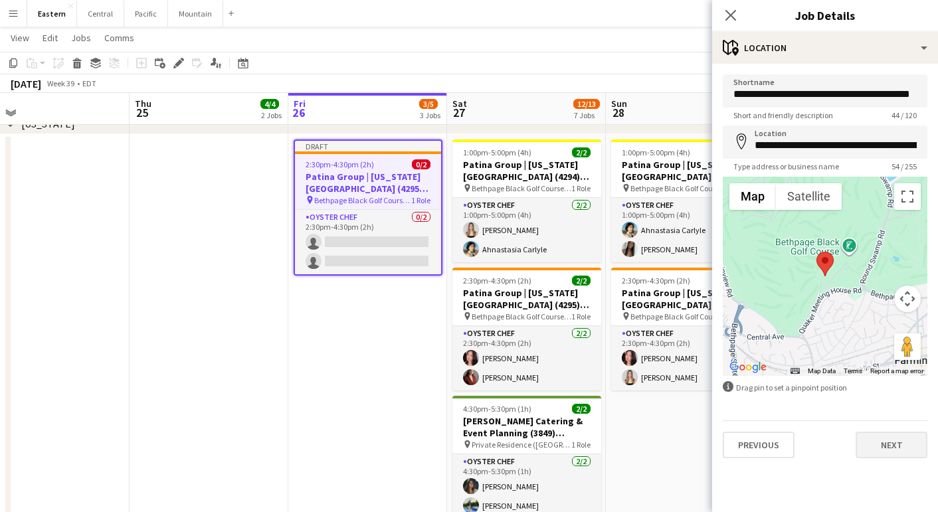
click at [912, 446] on button "Next" at bounding box center [892, 445] width 72 height 27
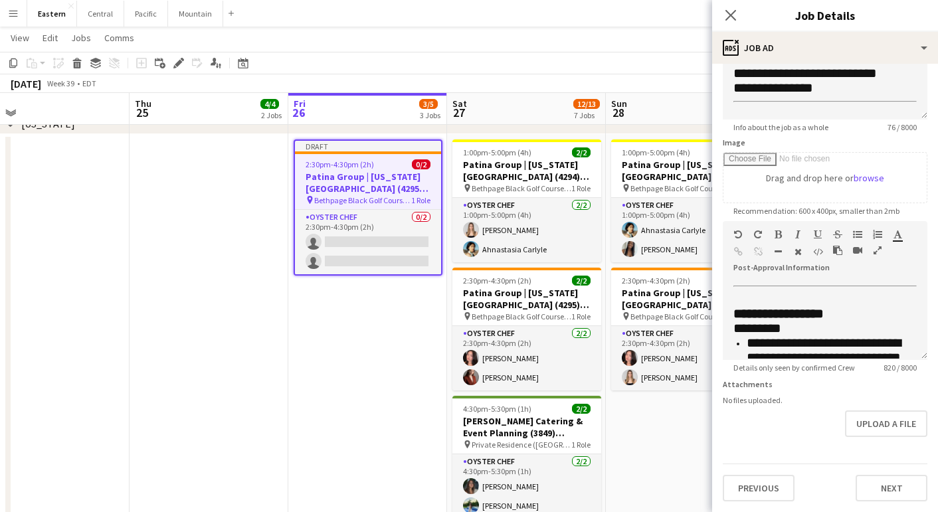
scroll to position [813, 0]
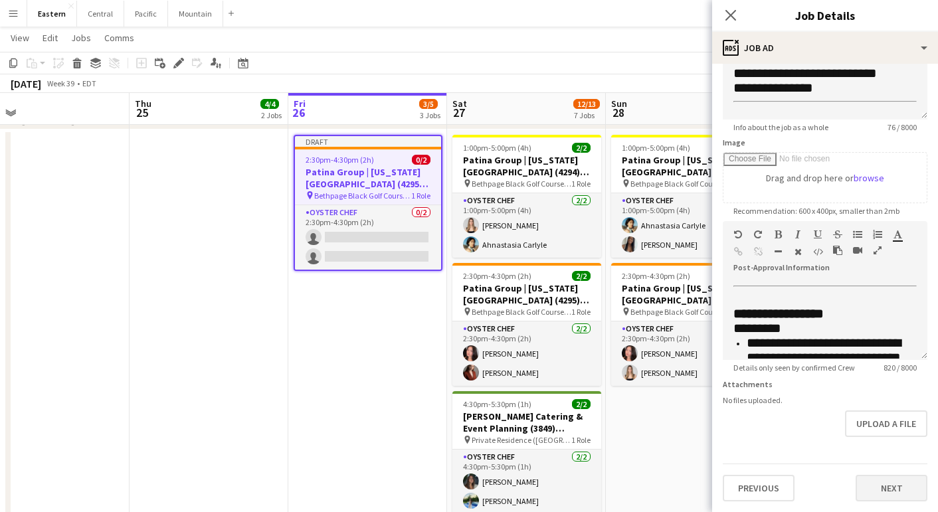
click at [881, 485] on button "Next" at bounding box center [892, 488] width 72 height 27
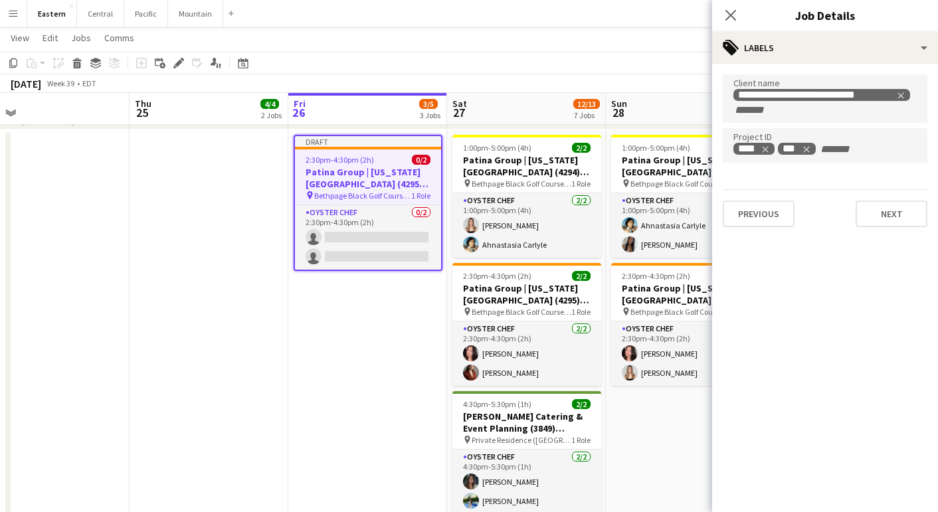
scroll to position [0, 0]
click at [905, 209] on button "Next" at bounding box center [892, 214] width 72 height 27
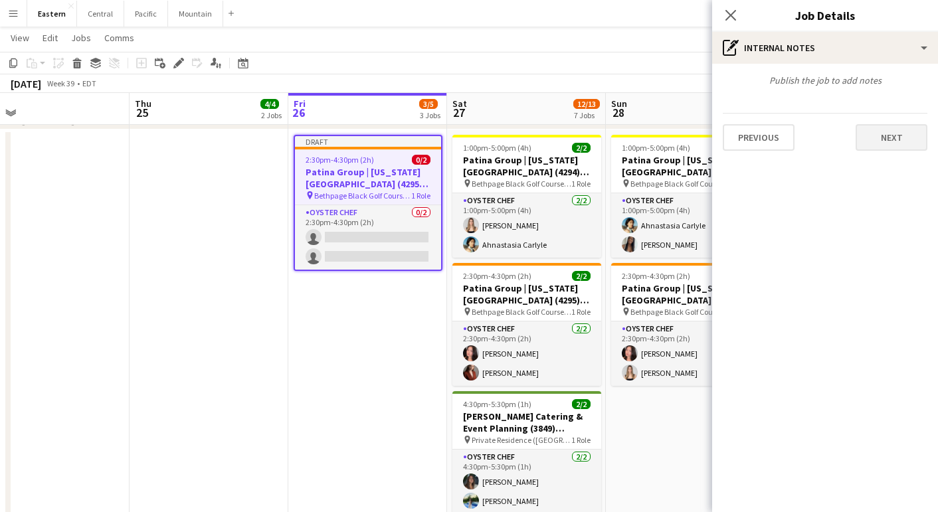
click at [883, 147] on button "Next" at bounding box center [892, 137] width 72 height 27
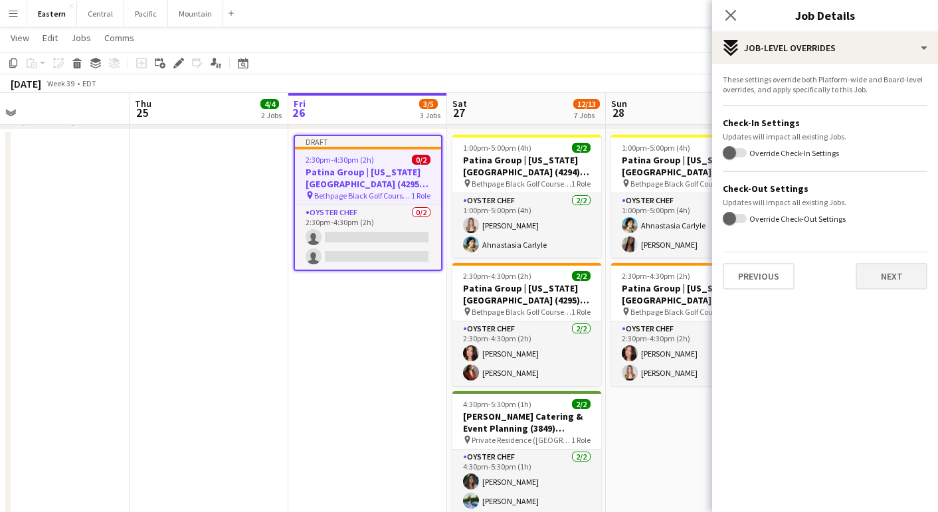
click at [891, 280] on button "Next" at bounding box center [892, 276] width 72 height 27
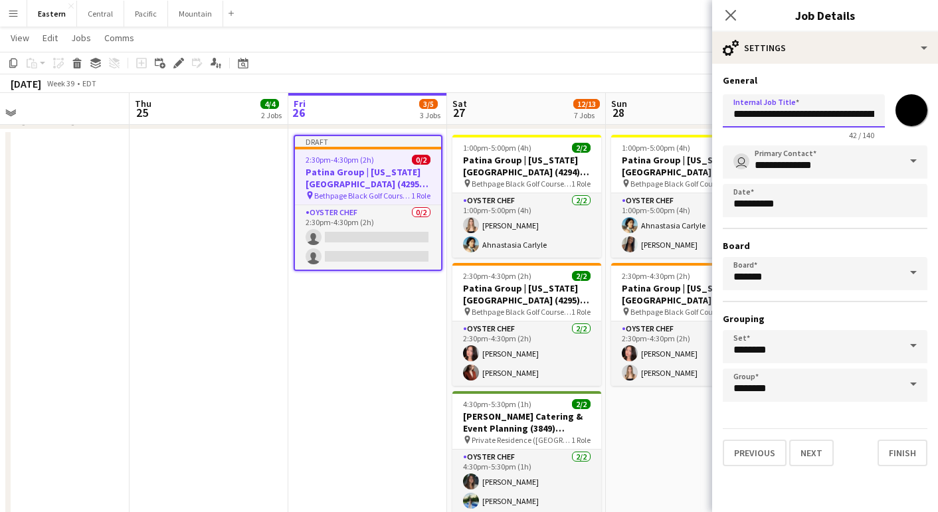
drag, startPoint x: 857, startPoint y: 112, endPoint x: 931, endPoint y: 112, distance: 73.7
click at [931, 112] on form "**********" at bounding box center [825, 270] width 226 height 392
click at [907, 463] on button "Finish" at bounding box center [902, 453] width 50 height 27
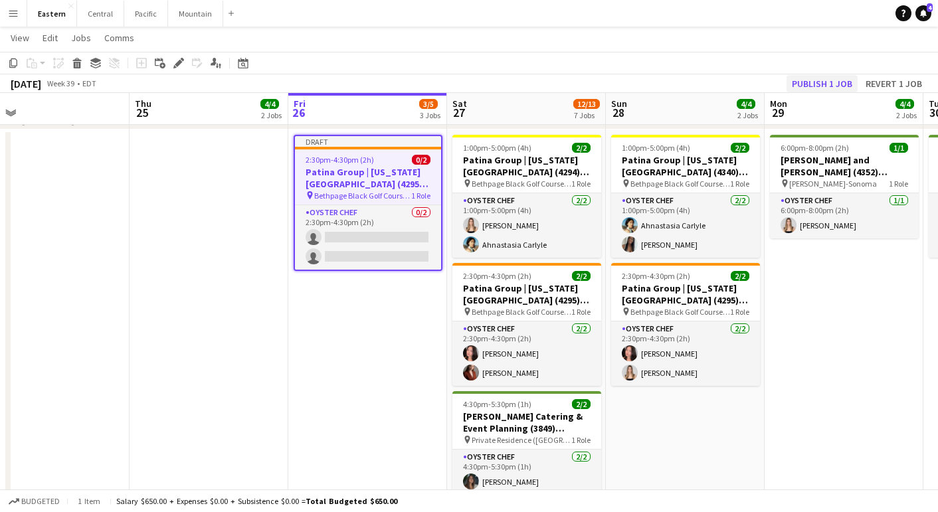
click at [829, 79] on button "Publish 1 job" at bounding box center [821, 83] width 71 height 17
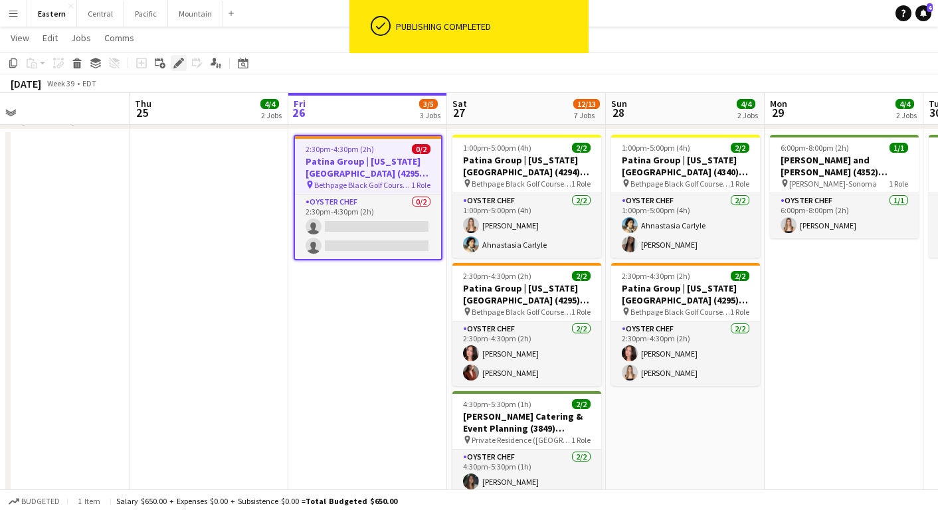
click at [181, 68] on div "Edit" at bounding box center [179, 63] width 16 height 16
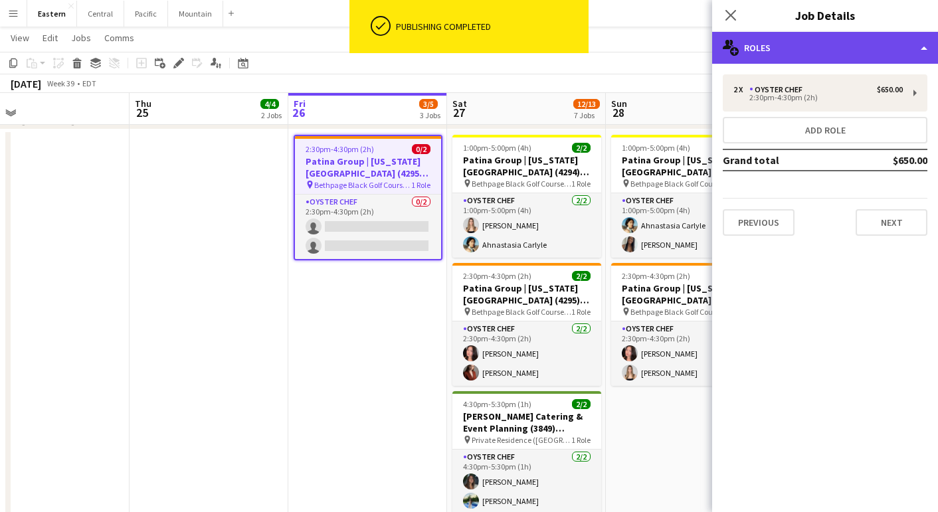
click at [825, 53] on div "multiple-users-add Roles" at bounding box center [825, 48] width 226 height 32
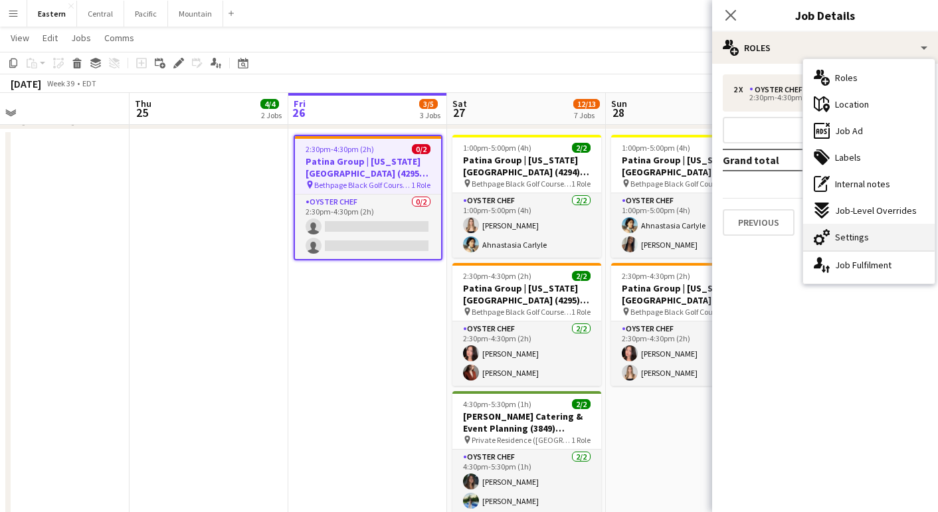
click at [898, 234] on div "cog-double-3 Settings" at bounding box center [869, 237] width 132 height 27
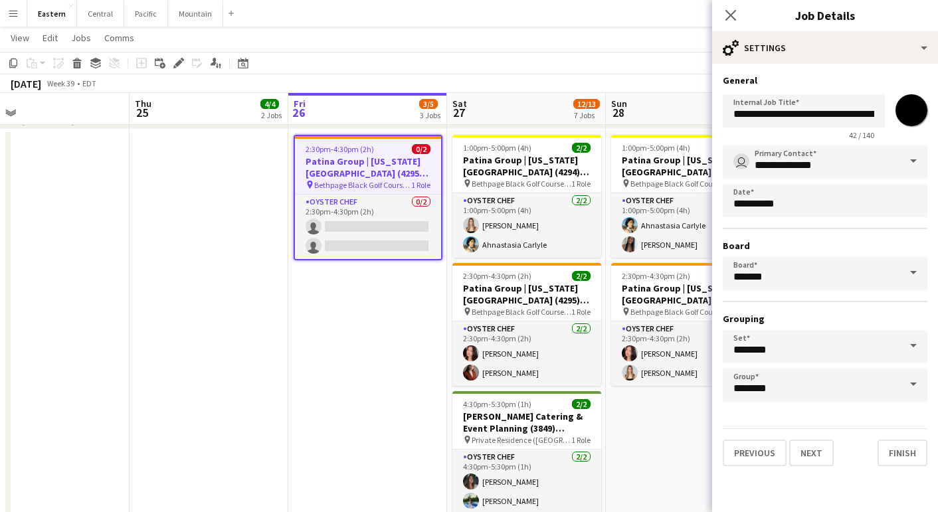
click at [911, 108] on input "*******" at bounding box center [911, 110] width 48 height 48
type input "*******"
click at [903, 447] on button "Finish" at bounding box center [902, 453] width 50 height 27
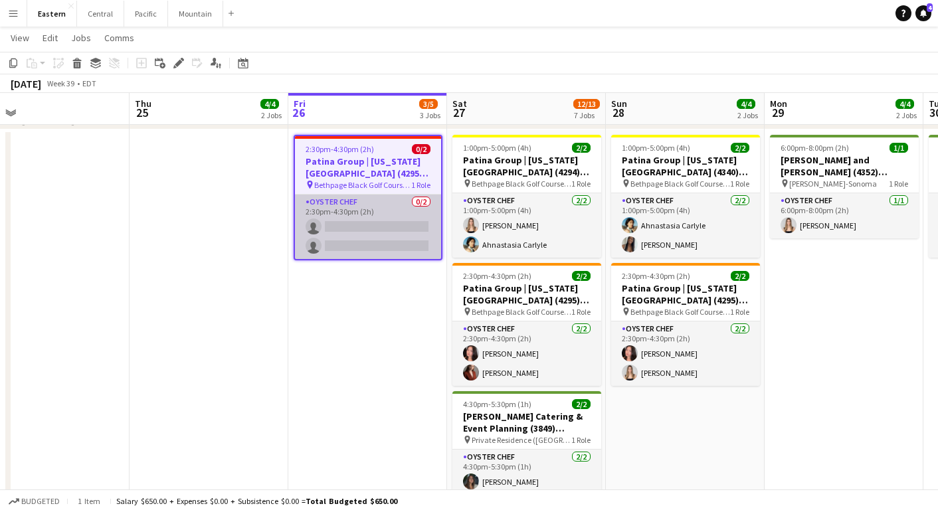
click at [353, 230] on app-card-role "Oyster Chef 0/2 2:30pm-4:30pm (2h) single-neutral-actions single-neutral-actions" at bounding box center [368, 227] width 146 height 64
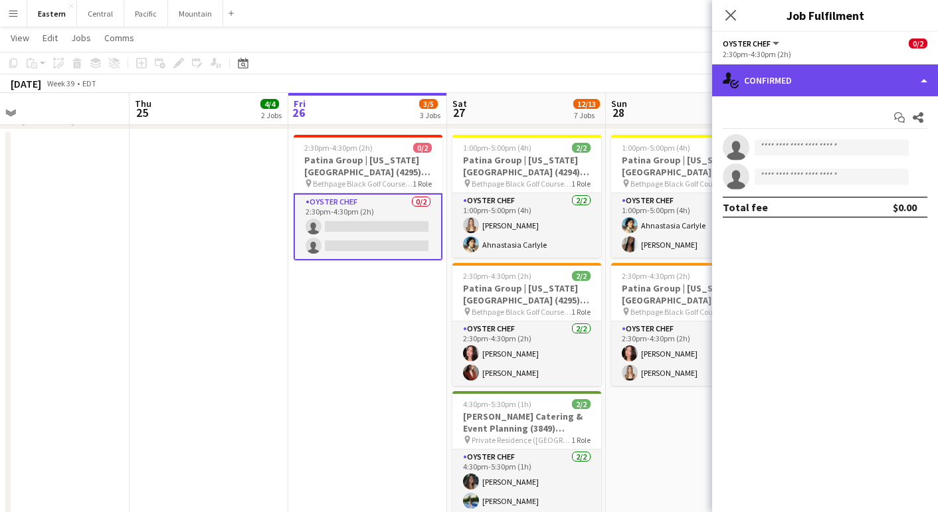
click at [881, 82] on div "single-neutral-actions-check-2 Confirmed" at bounding box center [825, 80] width 226 height 32
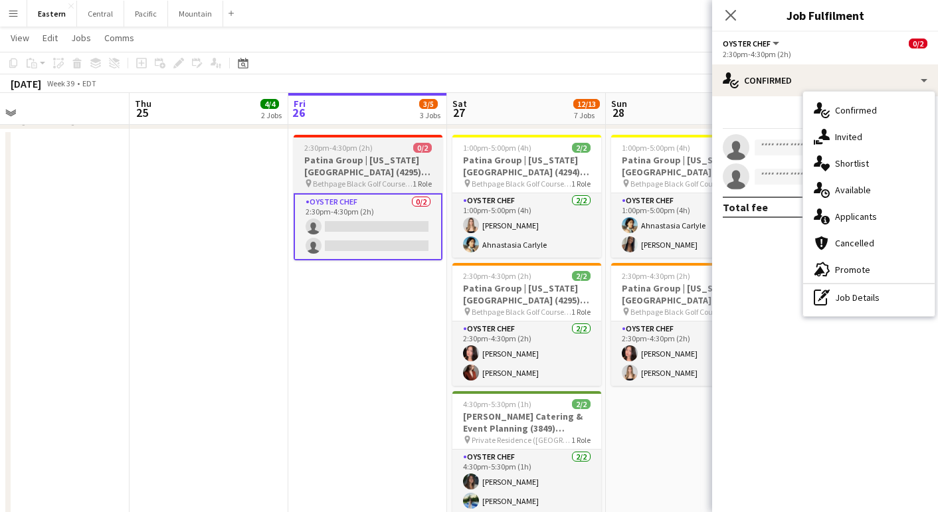
click at [376, 169] on h3 "Patina Group | [US_STATE][GEOGRAPHIC_DATA] (4295) [[GEOGRAPHIC_DATA]]" at bounding box center [368, 166] width 149 height 24
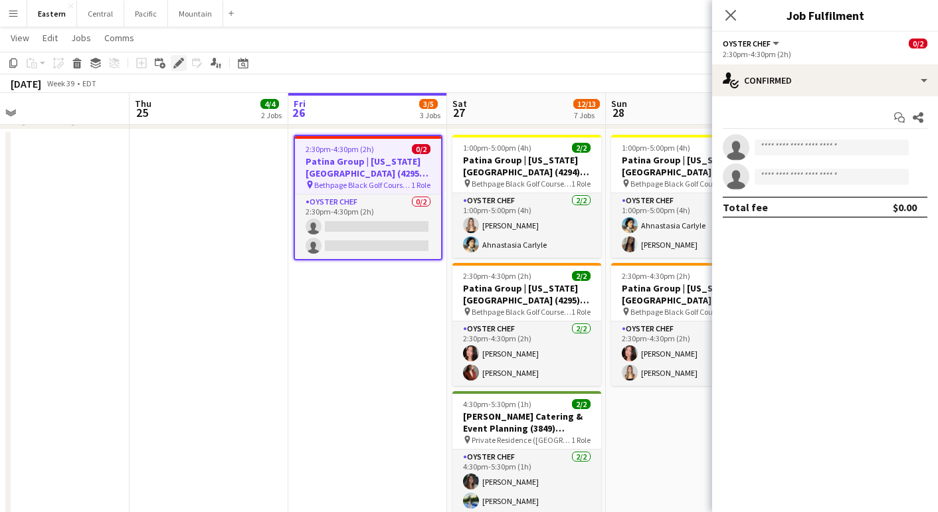
click at [182, 62] on icon at bounding box center [178, 63] width 7 height 7
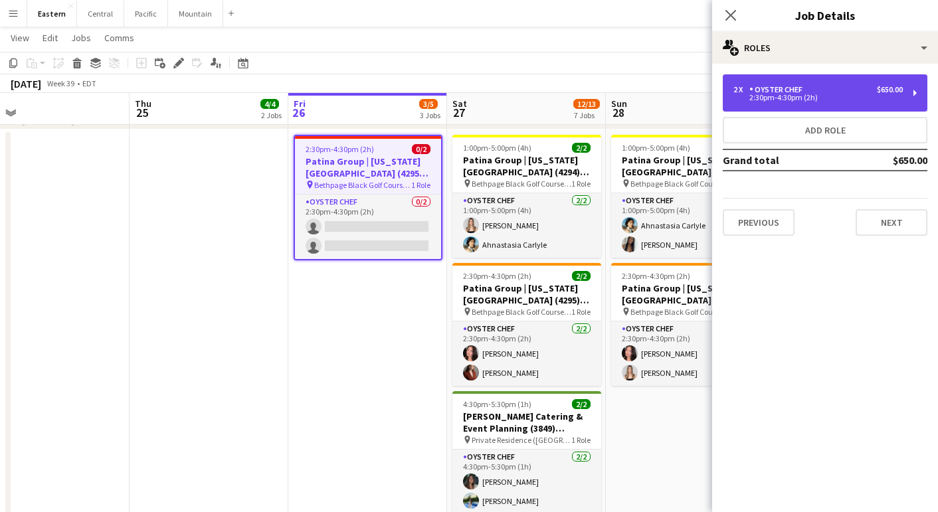
click at [857, 108] on div "2 x Oyster Chef $650.00 2:30pm-4:30pm (2h)" at bounding box center [825, 92] width 205 height 37
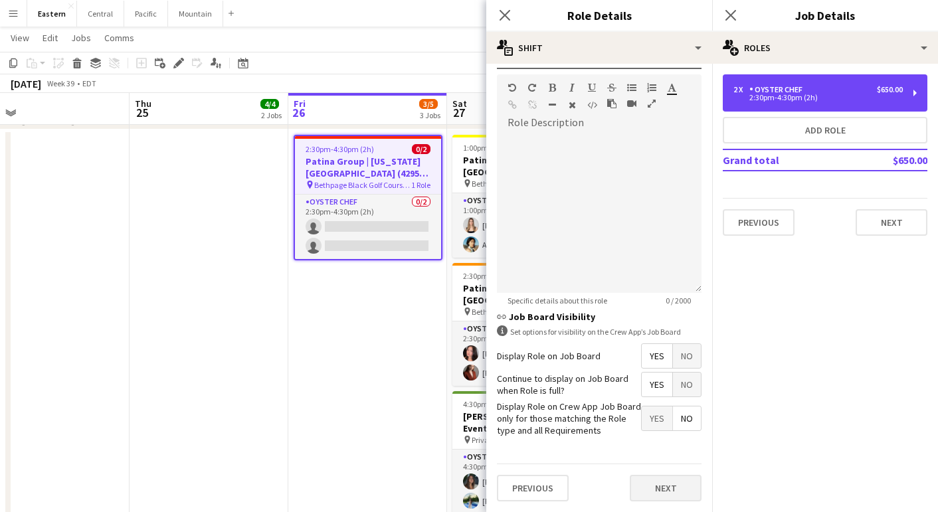
scroll to position [322, 0]
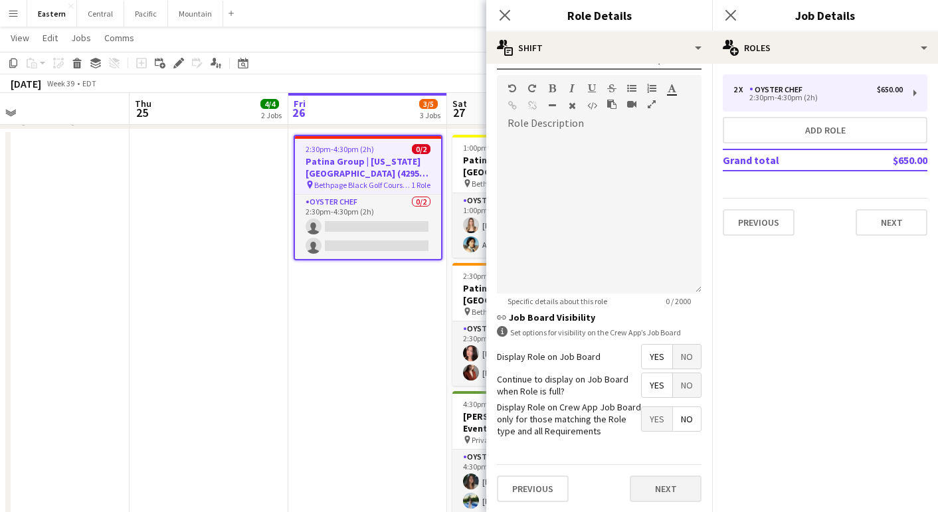
click at [655, 485] on button "Next" at bounding box center [666, 489] width 72 height 27
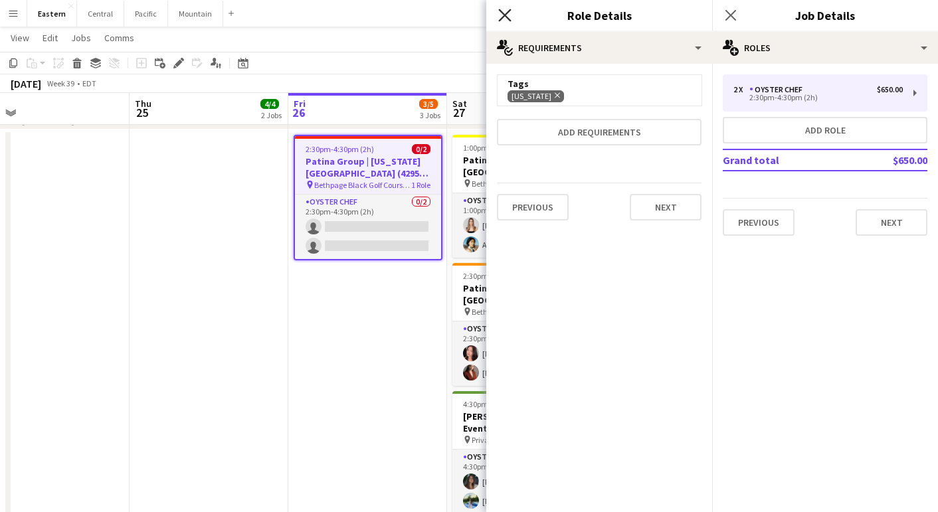
click at [504, 16] on icon at bounding box center [504, 15] width 13 height 13
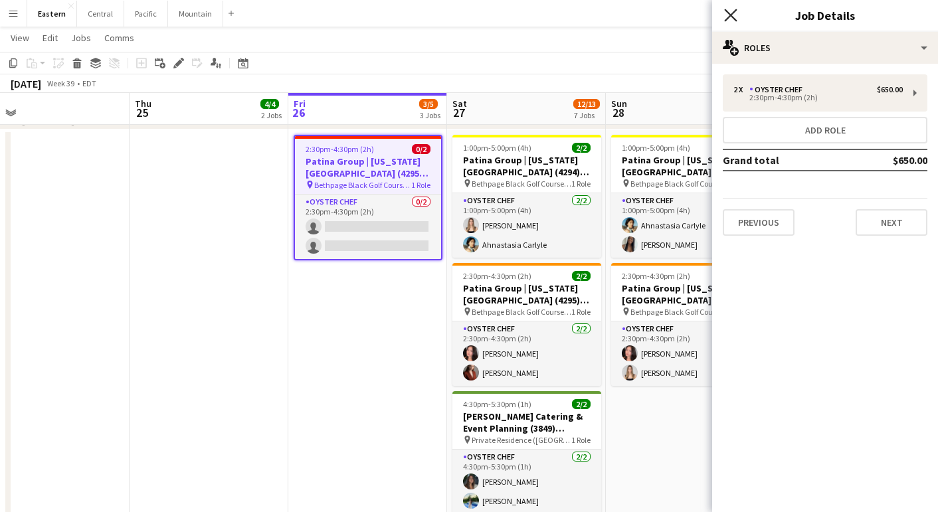
click at [728, 10] on icon "Close pop-in" at bounding box center [730, 15] width 13 height 13
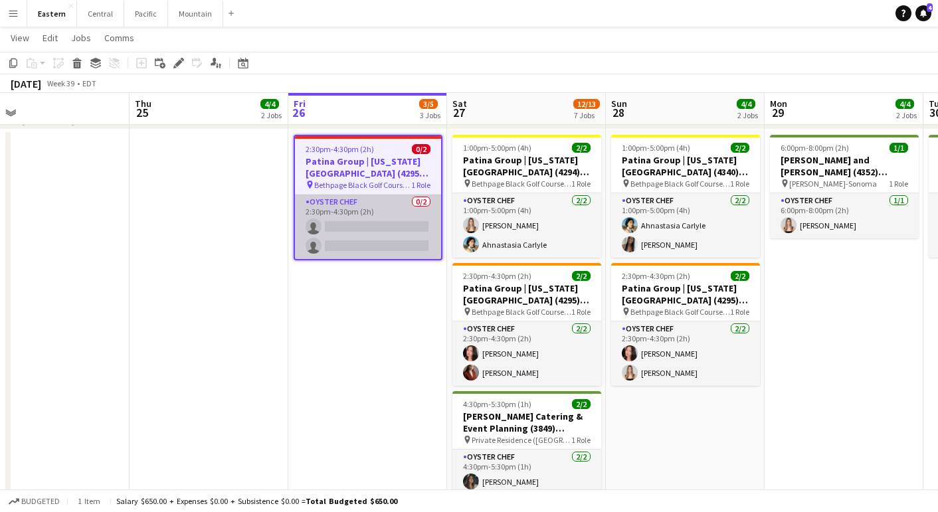
click at [337, 198] on app-card-role "Oyster Chef 0/2 2:30pm-4:30pm (2h) single-neutral-actions single-neutral-actions" at bounding box center [368, 227] width 146 height 64
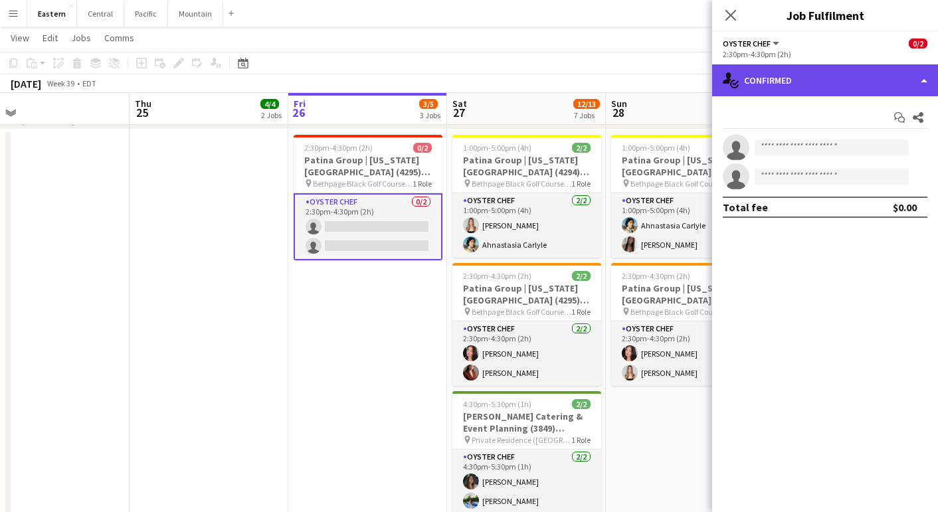
click at [788, 74] on div "single-neutral-actions-check-2 Confirmed" at bounding box center [825, 80] width 226 height 32
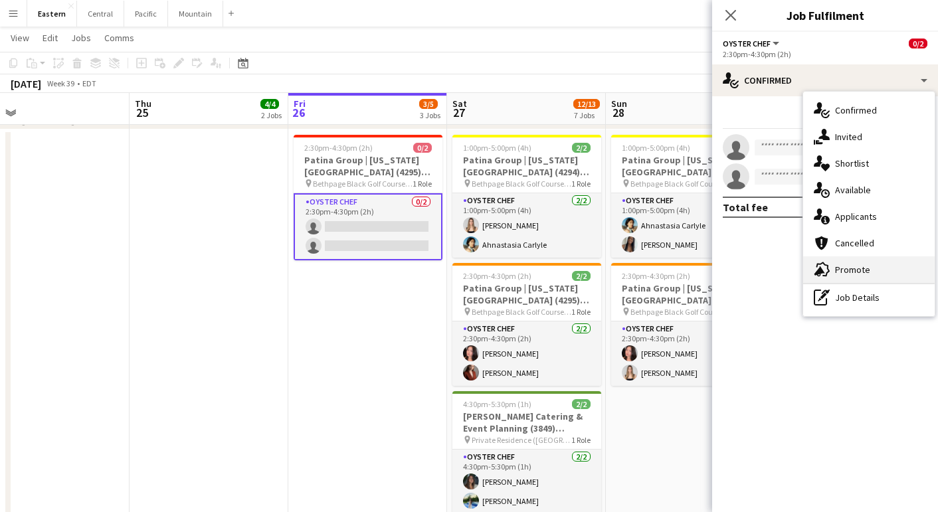
click at [842, 270] on span "Promote" at bounding box center [852, 270] width 35 height 12
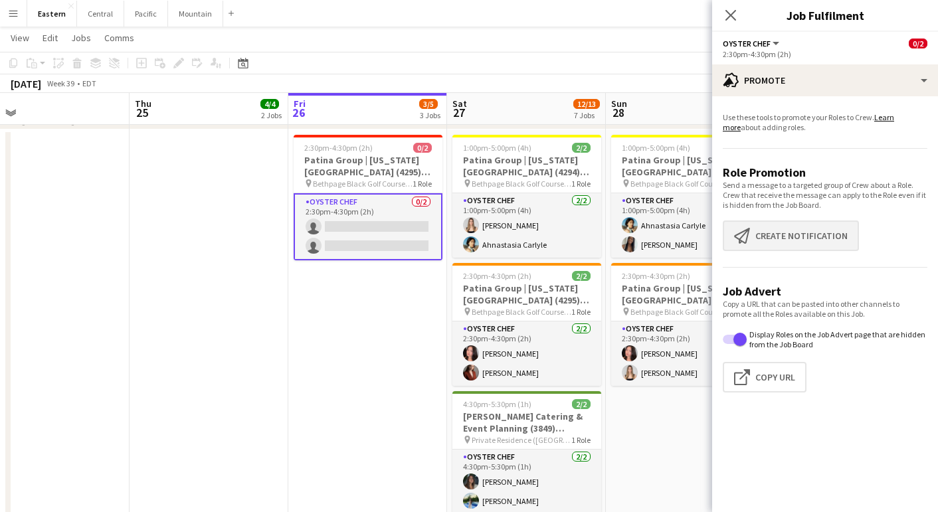
click at [829, 239] on button "Create notification Create notification" at bounding box center [791, 236] width 136 height 31
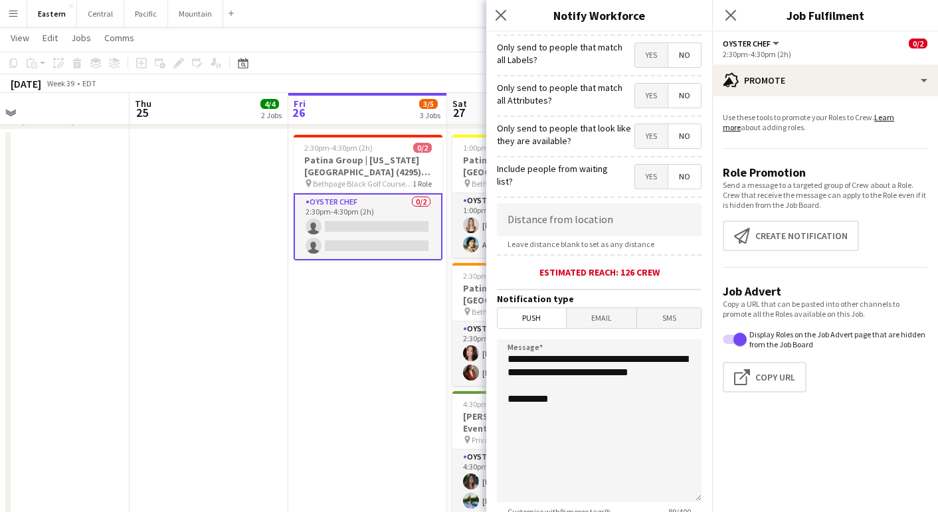
scroll to position [123, 0]
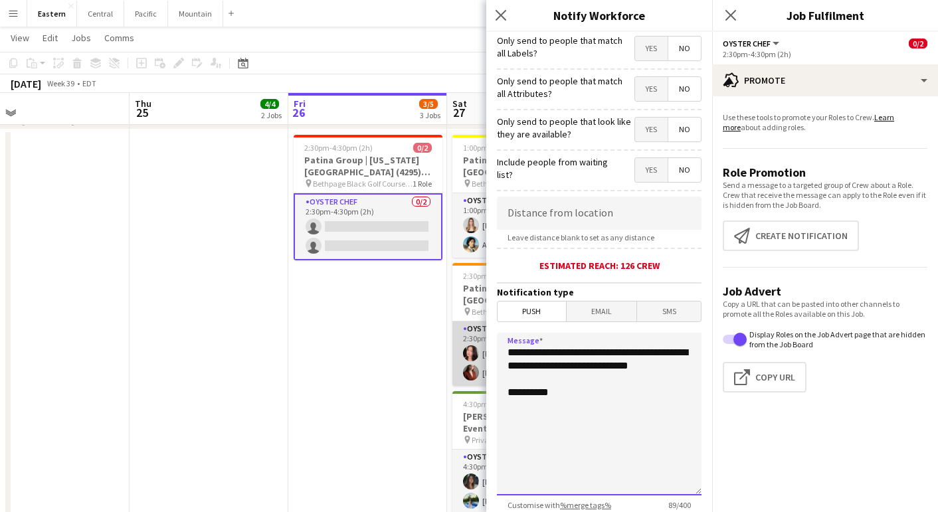
drag, startPoint x: 574, startPoint y: 378, endPoint x: 482, endPoint y: 345, distance: 97.9
click at [482, 345] on body "Menu Boards Boards Boards All jobs Status Workforce Workforce My Workforce Recr…" at bounding box center [469, 212] width 938 height 2051
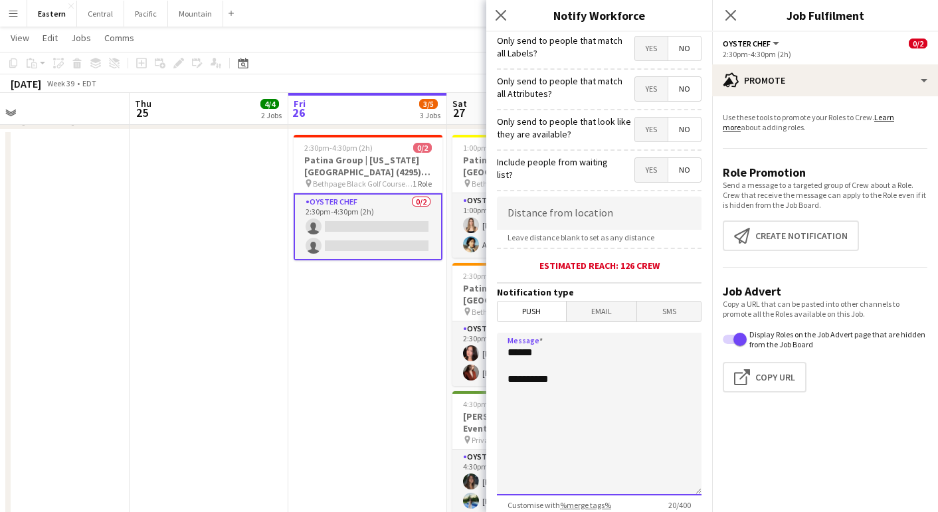
click at [507, 349] on textarea "**********" at bounding box center [599, 414] width 205 height 163
click at [543, 349] on textarea "**********" at bounding box center [599, 414] width 205 height 163
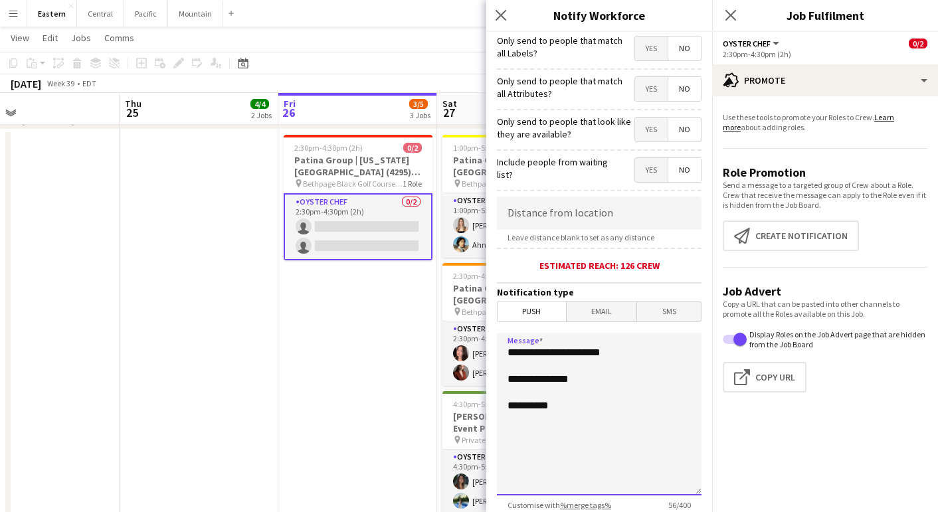
scroll to position [0, 361]
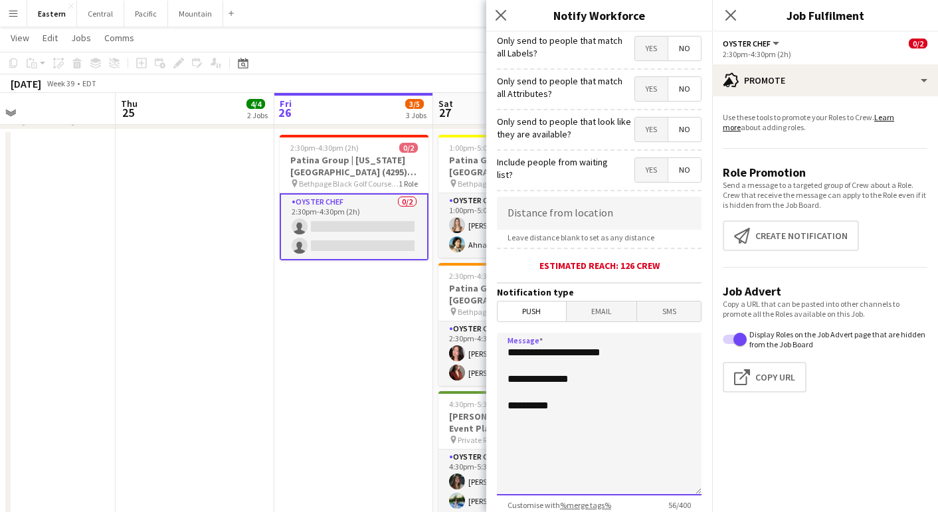
paste textarea "**********"
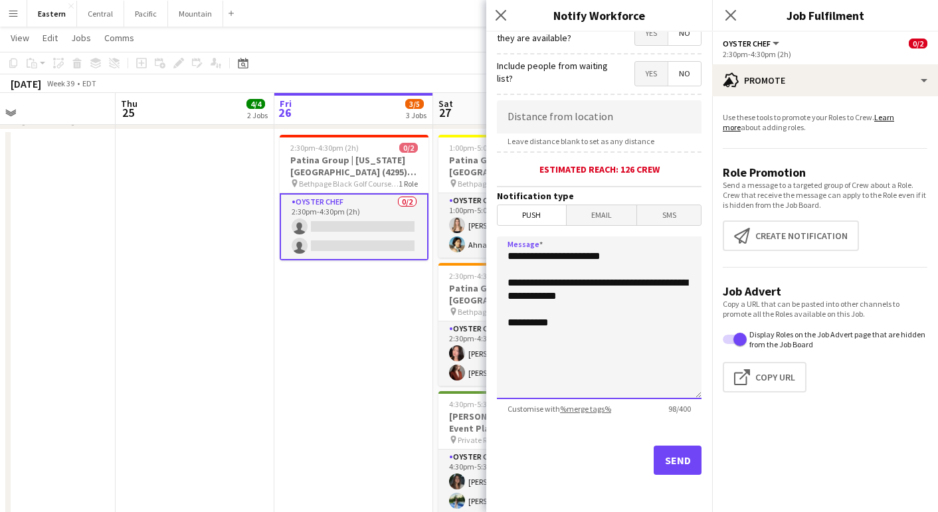
scroll to position [219, 0]
click at [543, 255] on textarea "**********" at bounding box center [599, 317] width 205 height 163
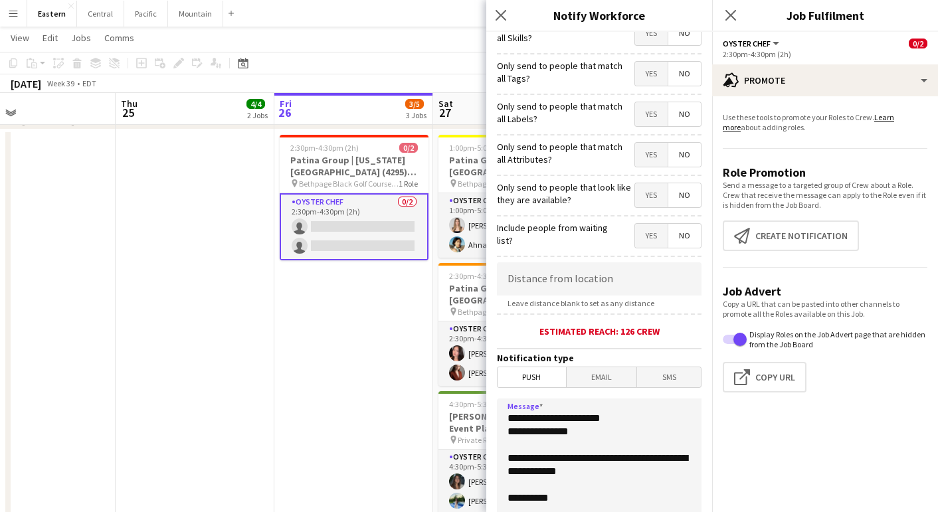
scroll to position [45, 0]
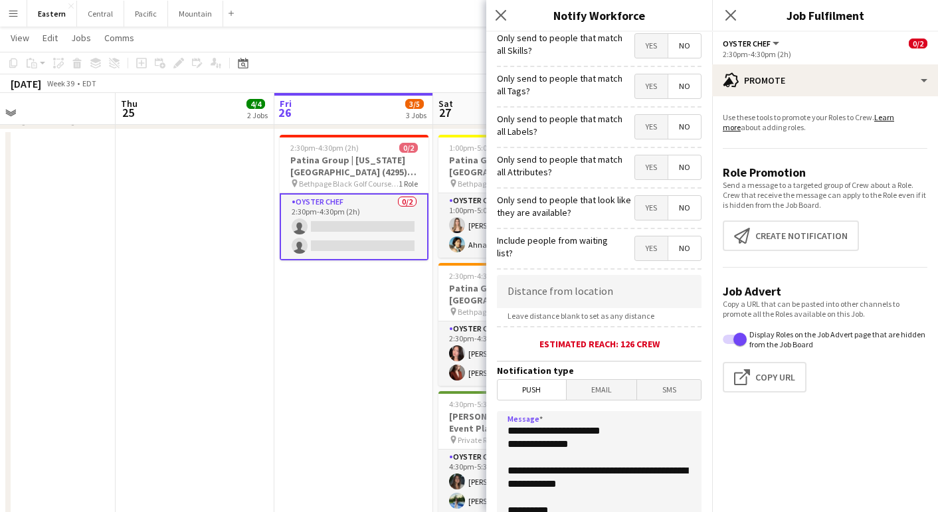
type textarea "**********"
click at [653, 91] on span "Yes" at bounding box center [651, 86] width 33 height 24
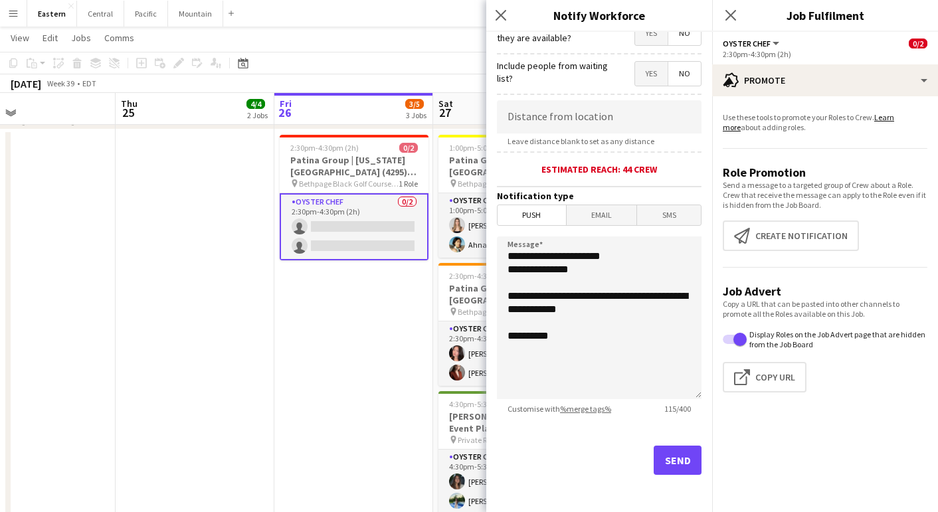
scroll to position [219, 0]
click at [670, 465] on button "Send" at bounding box center [678, 460] width 48 height 29
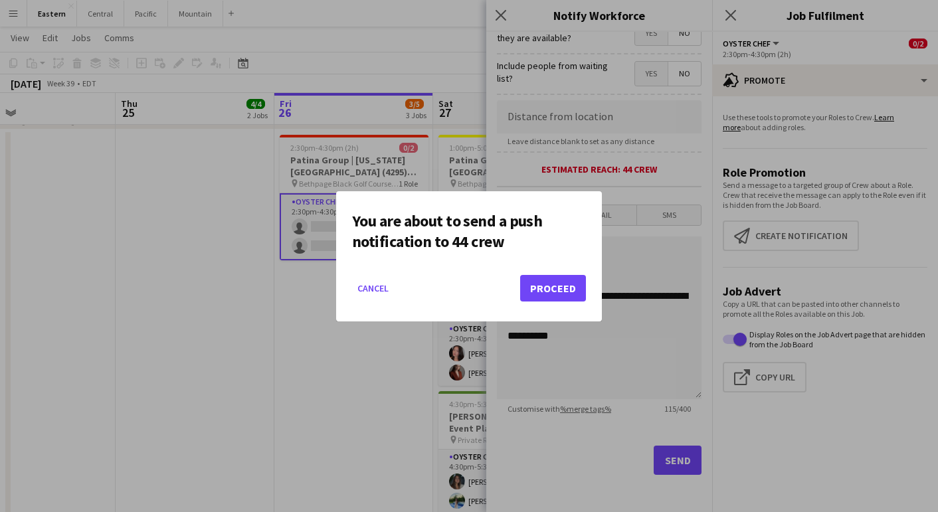
click at [545, 287] on button "Proceed" at bounding box center [553, 288] width 66 height 27
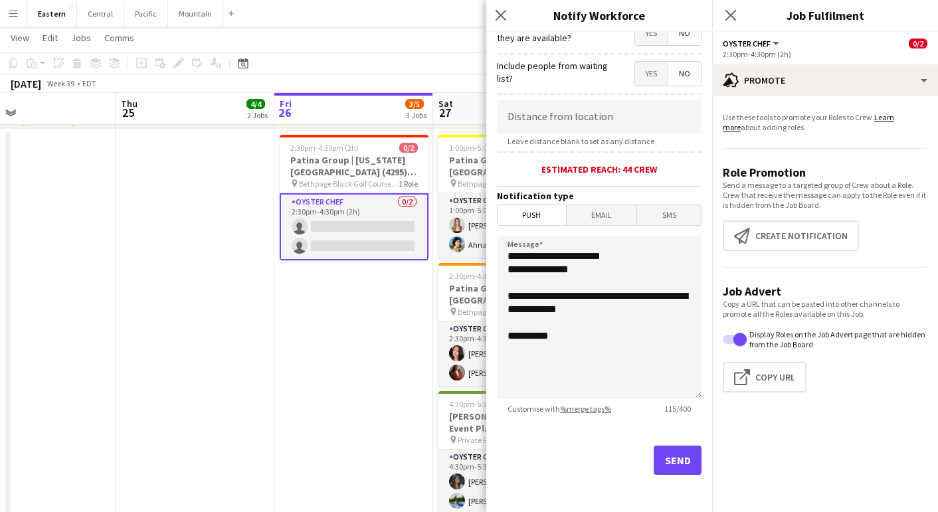
scroll to position [813, 0]
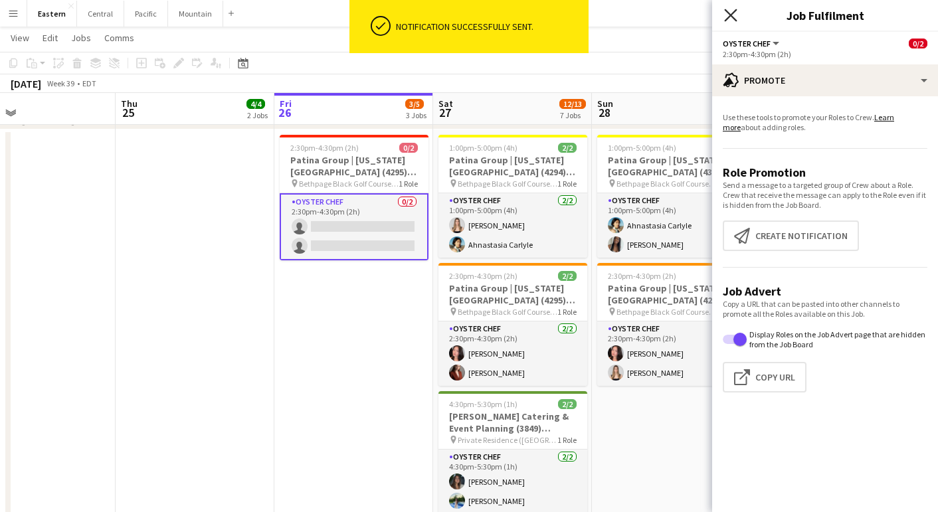
click at [727, 16] on icon "Close pop-in" at bounding box center [730, 15] width 13 height 13
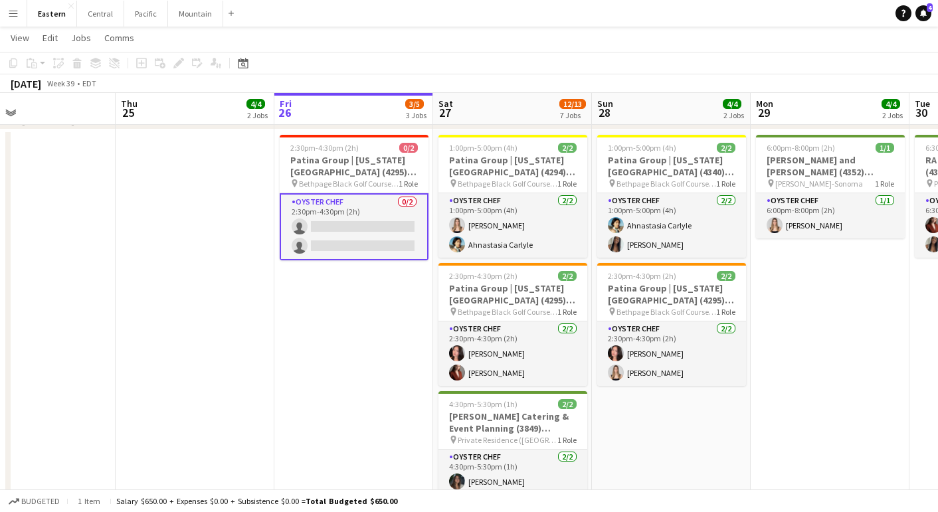
click at [640, 432] on app-date-cell "1:00pm-5:00pm (4h) 2/2 Patina Group | [US_STATE][GEOGRAPHIC_DATA] (4340) [[GEOG…" at bounding box center [671, 447] width 159 height 634
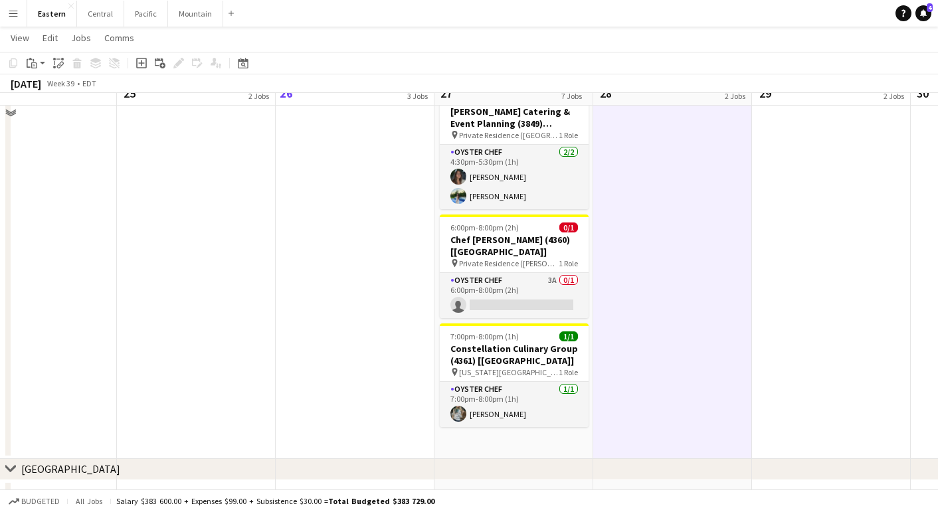
scroll to position [1094, 0]
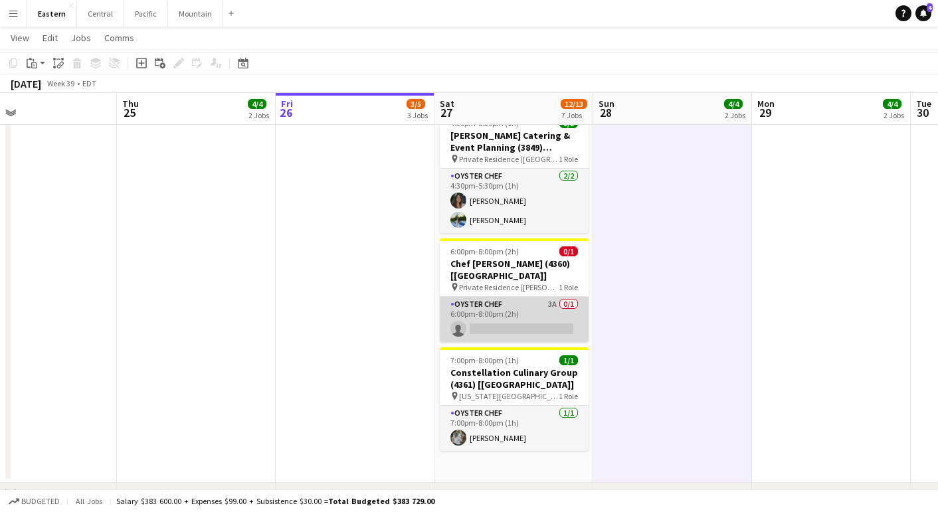
click at [488, 297] on app-card-role "Oyster Chef 3A 0/1 6:00pm-8:00pm (2h) single-neutral-actions" at bounding box center [514, 319] width 149 height 45
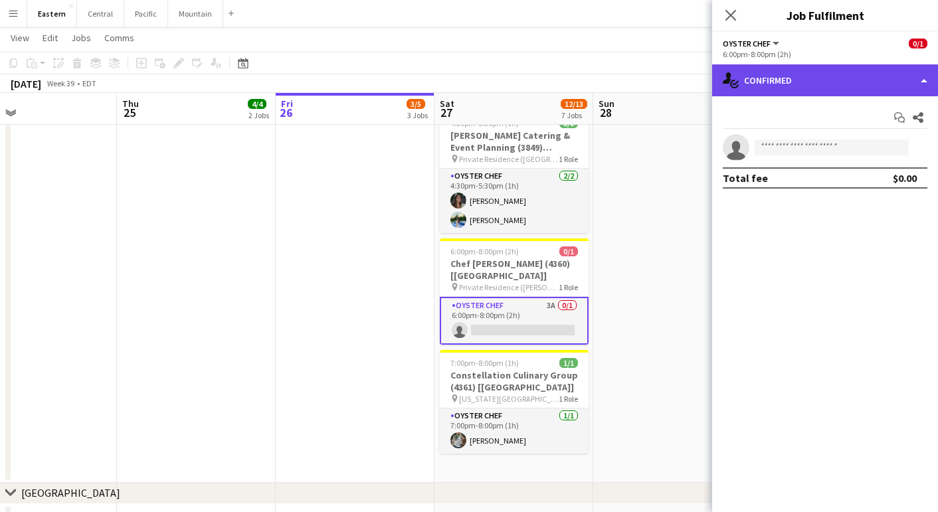
click at [842, 74] on div "single-neutral-actions-check-2 Confirmed" at bounding box center [825, 80] width 226 height 32
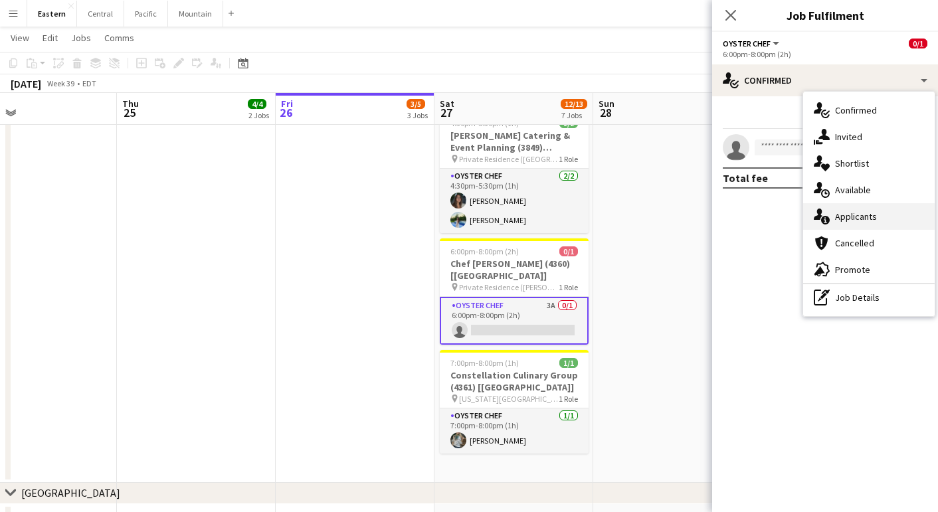
click at [842, 207] on div "single-neutral-actions-information Applicants" at bounding box center [869, 216] width 132 height 27
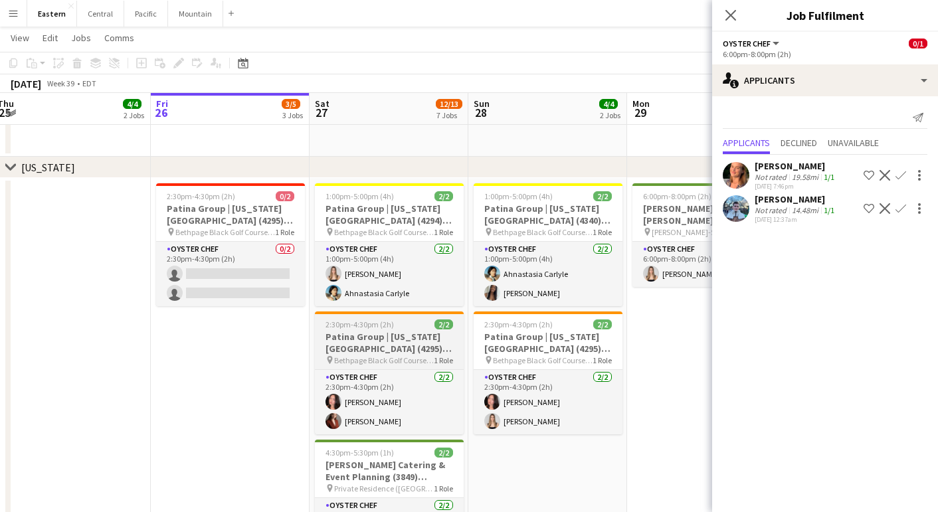
scroll to position [0, 486]
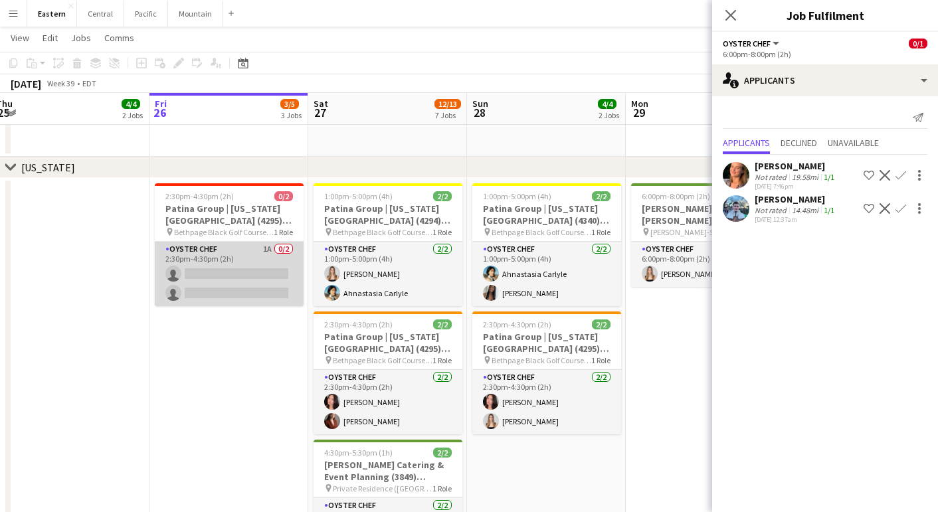
click at [262, 249] on app-card-role "Oyster Chef 1A 0/2 2:30pm-4:30pm (2h) single-neutral-actions single-neutral-act…" at bounding box center [229, 274] width 149 height 64
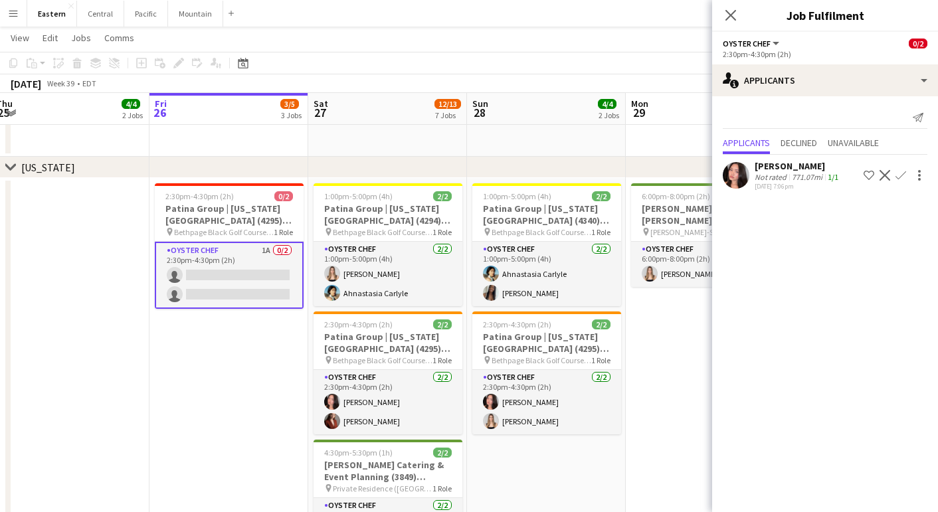
click at [902, 176] on app-icon "Confirm" at bounding box center [900, 175] width 11 height 11
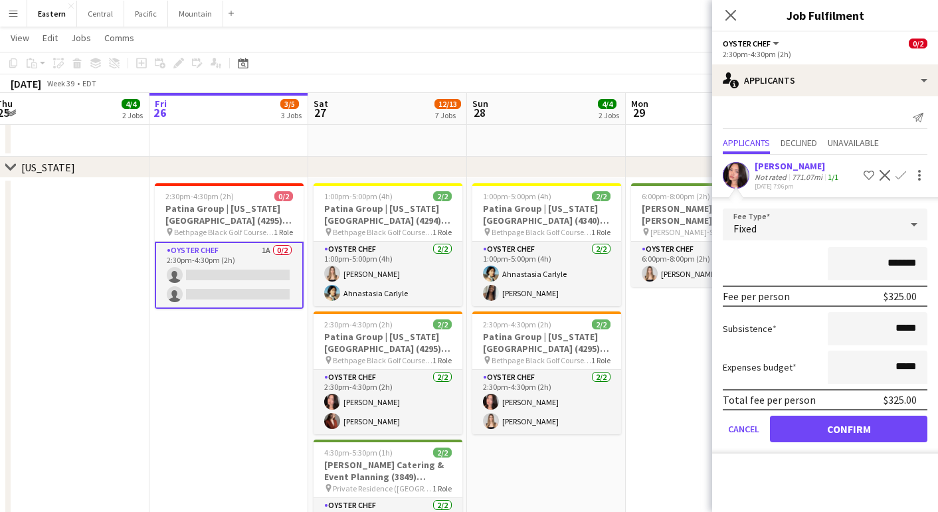
click at [857, 422] on button "Confirm" at bounding box center [848, 429] width 157 height 27
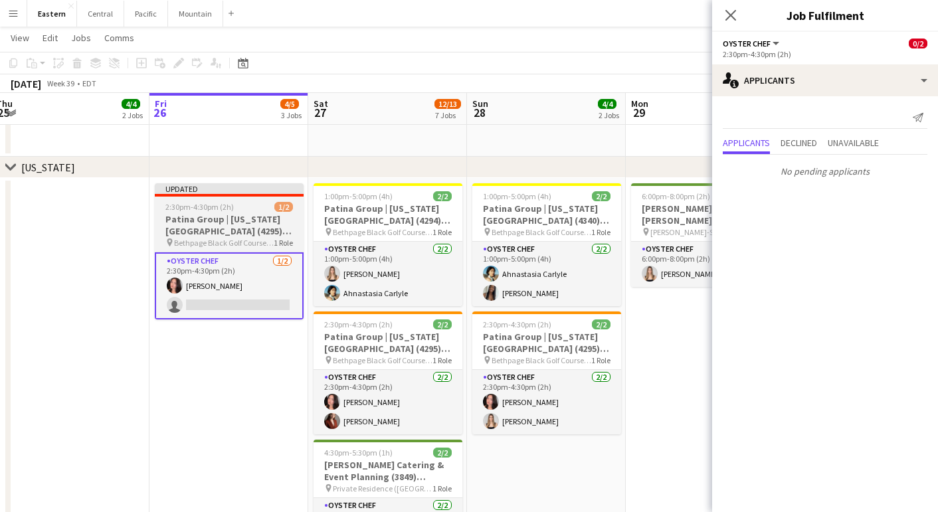
click at [176, 236] on h3 "Patina Group | [US_STATE][GEOGRAPHIC_DATA] (4295) [[GEOGRAPHIC_DATA]]" at bounding box center [229, 225] width 149 height 24
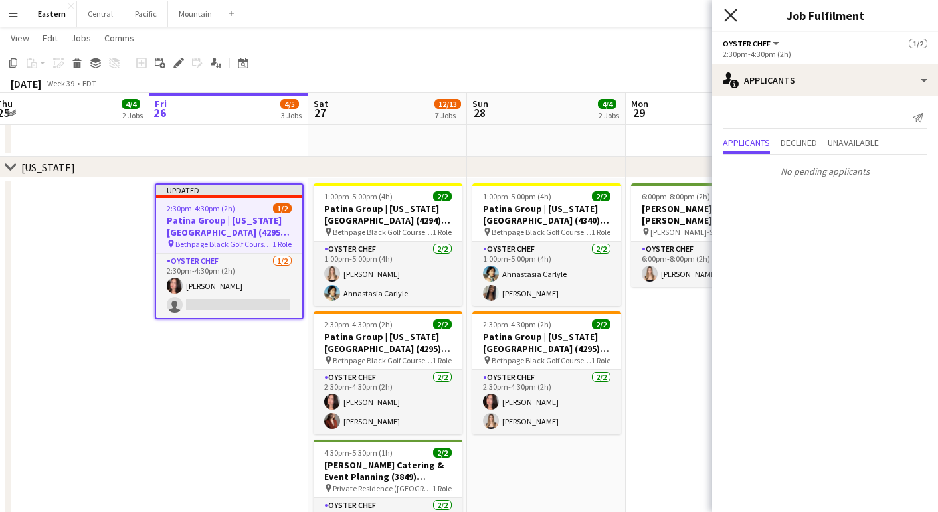
click at [730, 17] on icon "Close pop-in" at bounding box center [730, 15] width 13 height 13
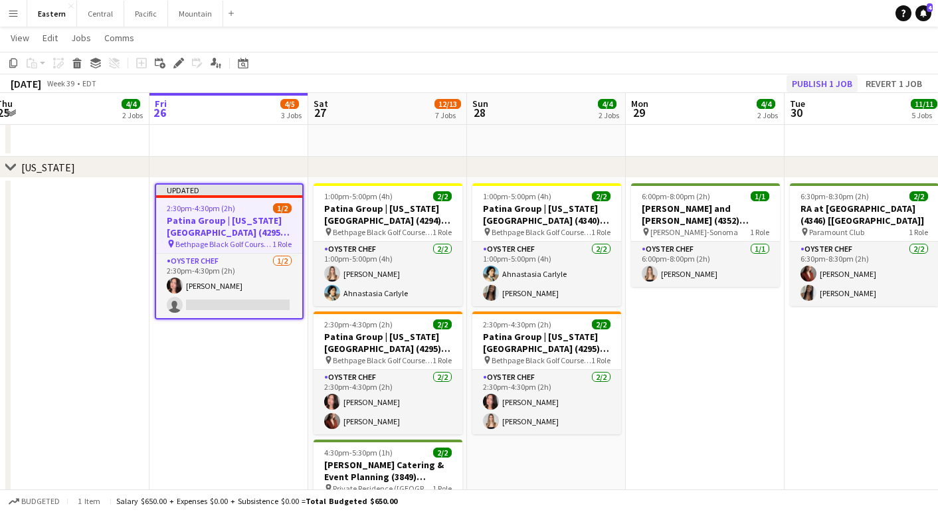
click at [816, 78] on button "Publish 1 job" at bounding box center [821, 83] width 71 height 17
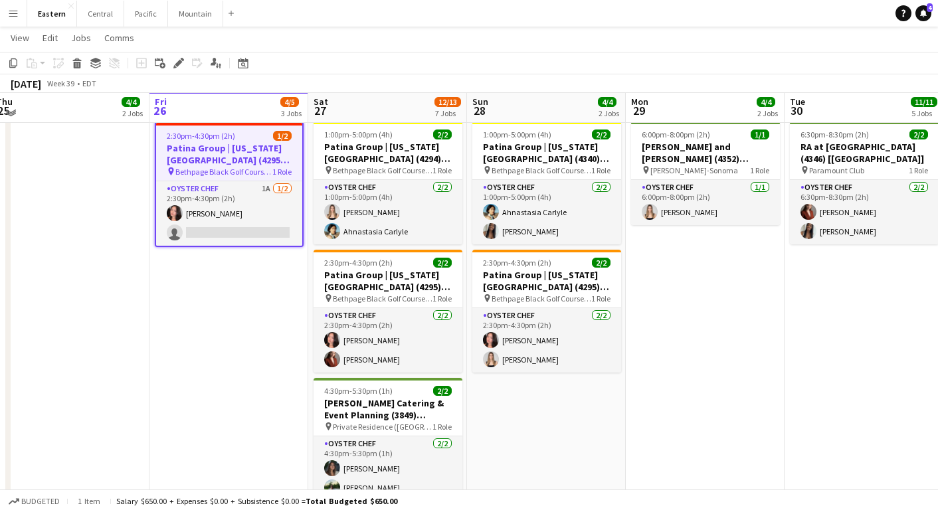
scroll to position [827, 0]
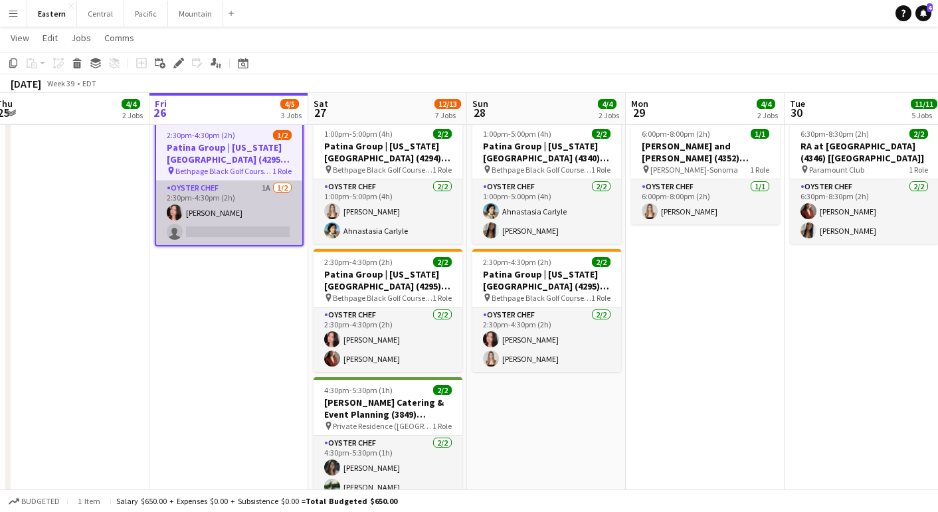
click at [263, 208] on app-card-role "Oyster Chef 1A [DATE] 2:30pm-4:30pm (2h) [PERSON_NAME] single-neutral-actions" at bounding box center [229, 213] width 146 height 64
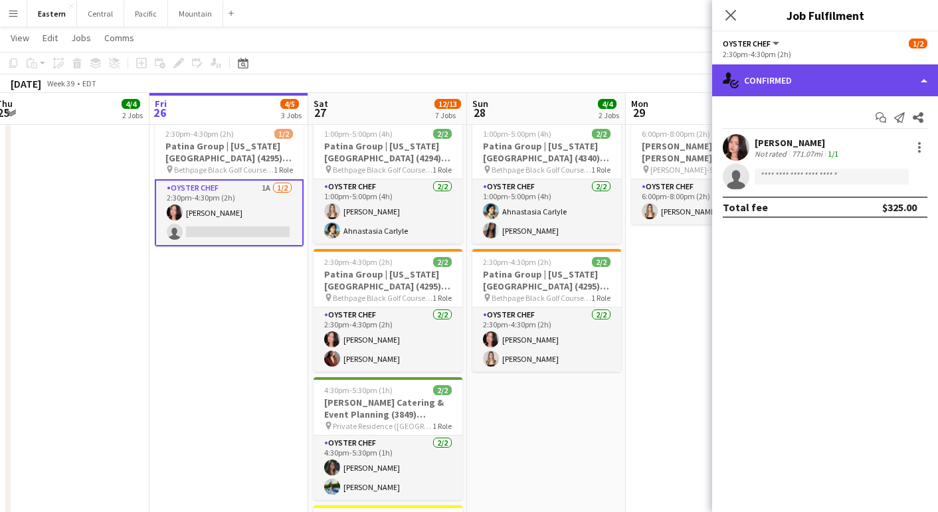
click at [862, 79] on div "single-neutral-actions-check-2 Confirmed" at bounding box center [825, 80] width 226 height 32
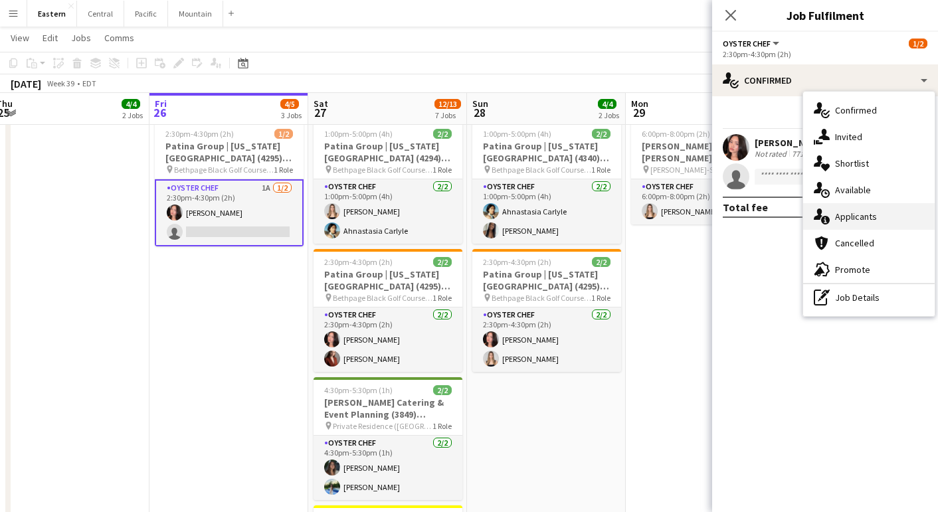
click at [869, 216] on span "Applicants" at bounding box center [856, 217] width 42 height 12
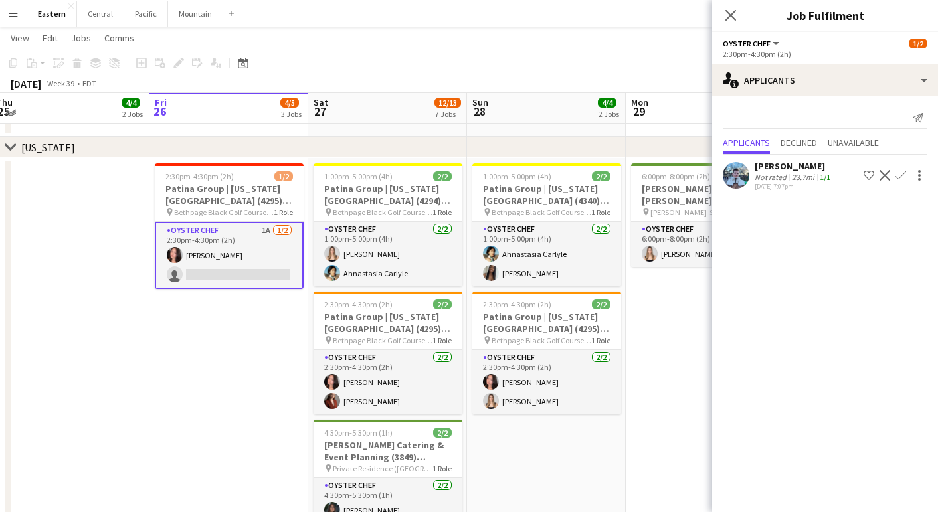
scroll to position [783, 0]
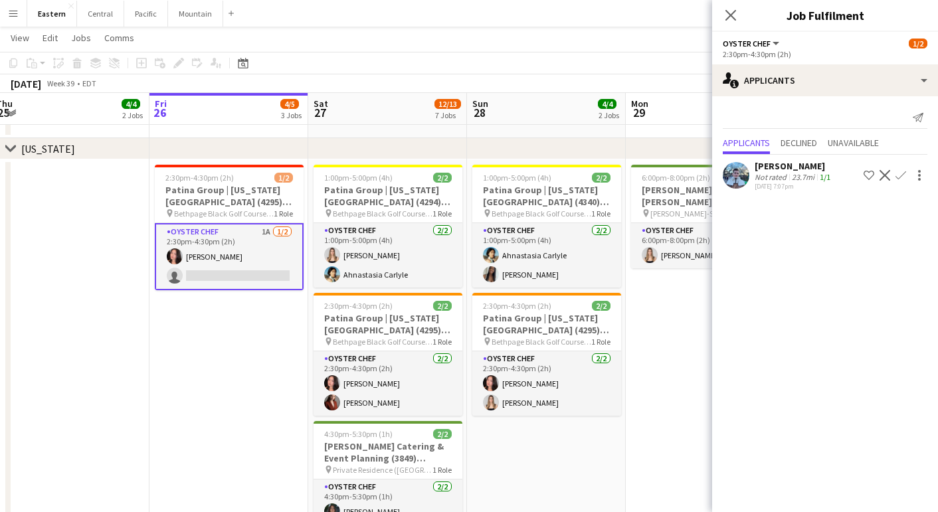
click at [234, 375] on app-date-cell "2:30pm-4:30pm (2h) 1/2 Patina Group | [US_STATE][GEOGRAPHIC_DATA] (4295) [[GEOG…" at bounding box center [228, 476] width 159 height 634
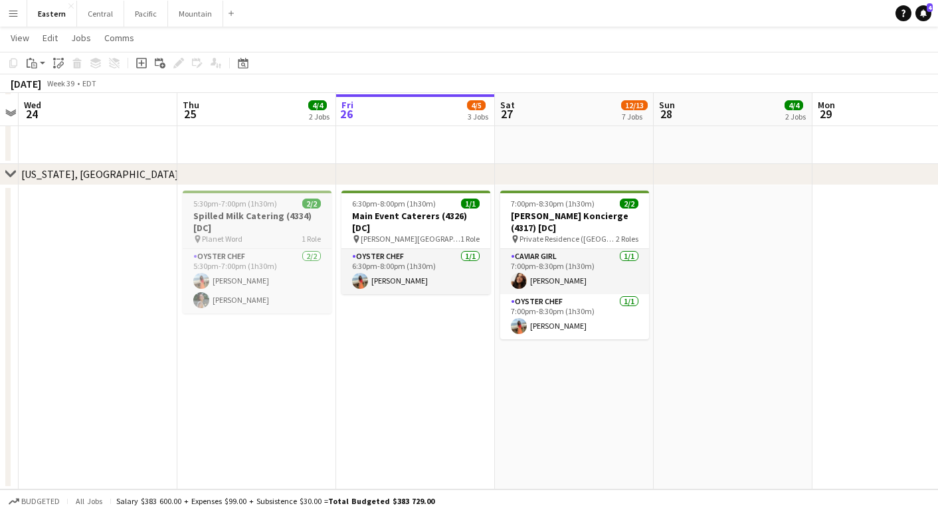
scroll to position [2006, 0]
click at [254, 219] on h3 "Spilled Milk Catering (4334) [DC]" at bounding box center [257, 222] width 149 height 24
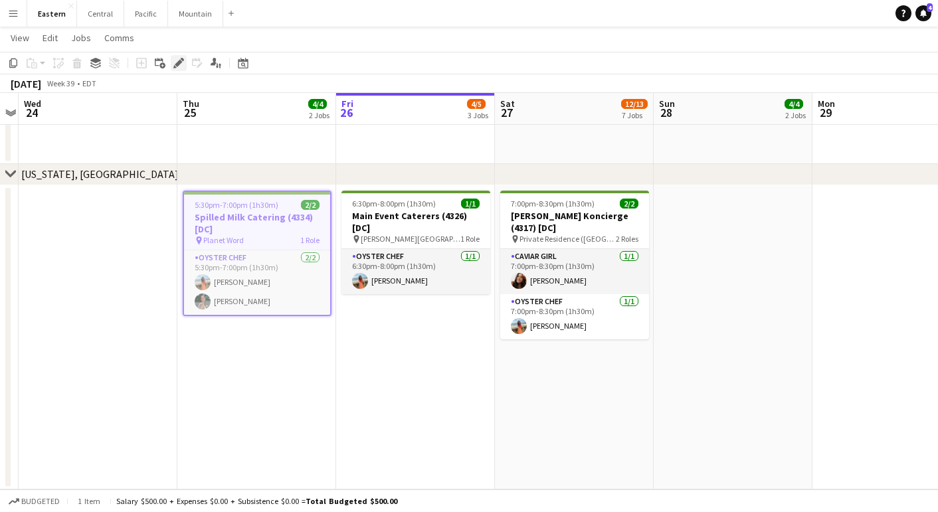
click at [180, 64] on icon "Edit" at bounding box center [178, 63] width 11 height 11
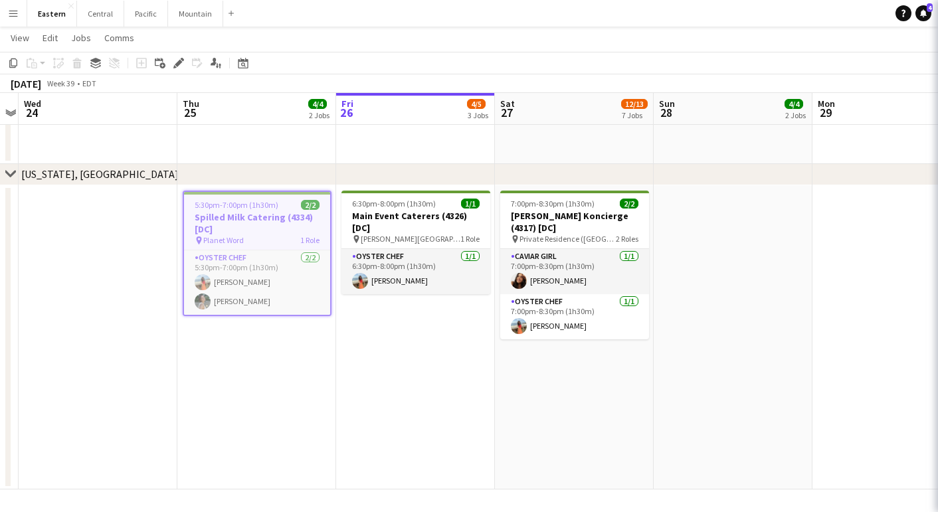
type input "**********"
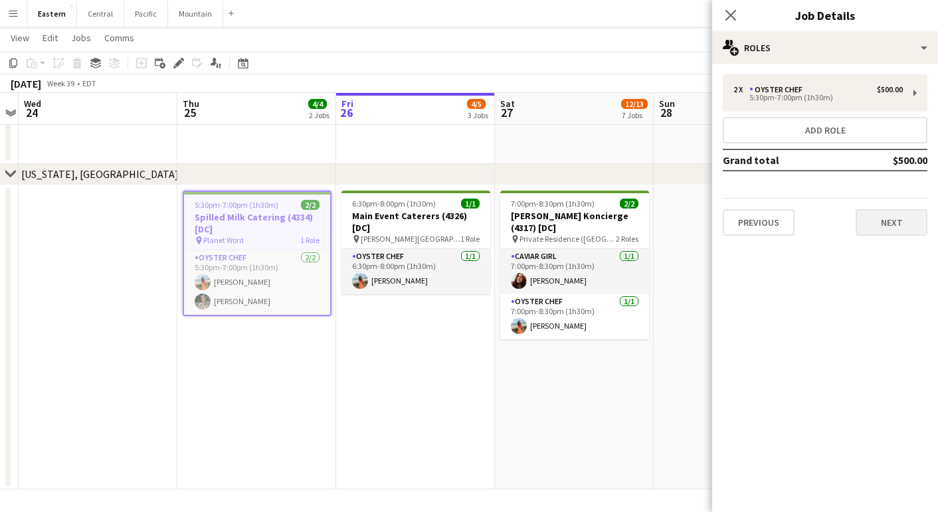
click at [897, 223] on button "Next" at bounding box center [892, 222] width 72 height 27
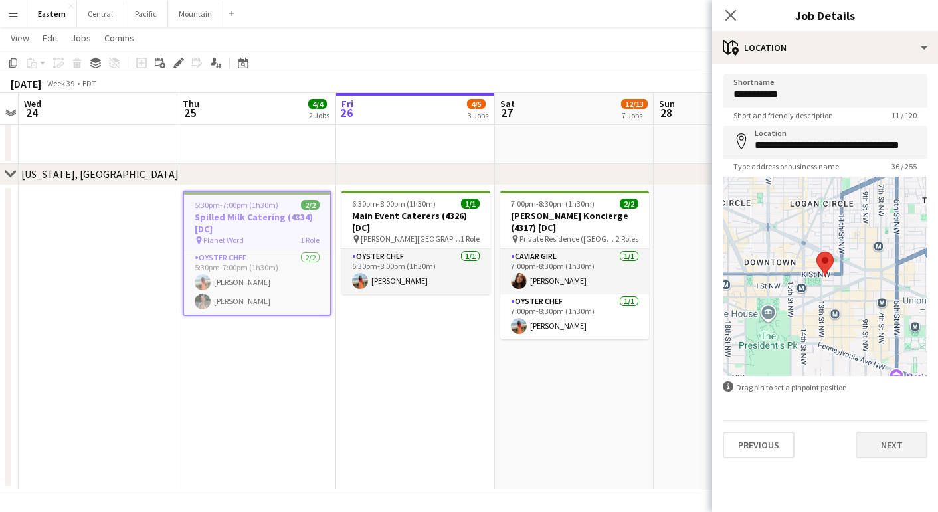
click at [878, 450] on button "Next" at bounding box center [892, 445] width 72 height 27
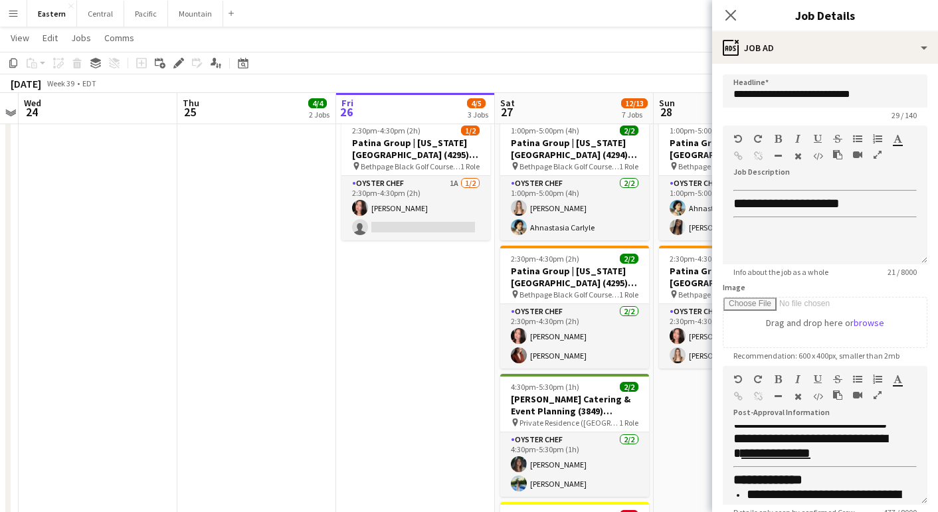
scroll to position [830, 0]
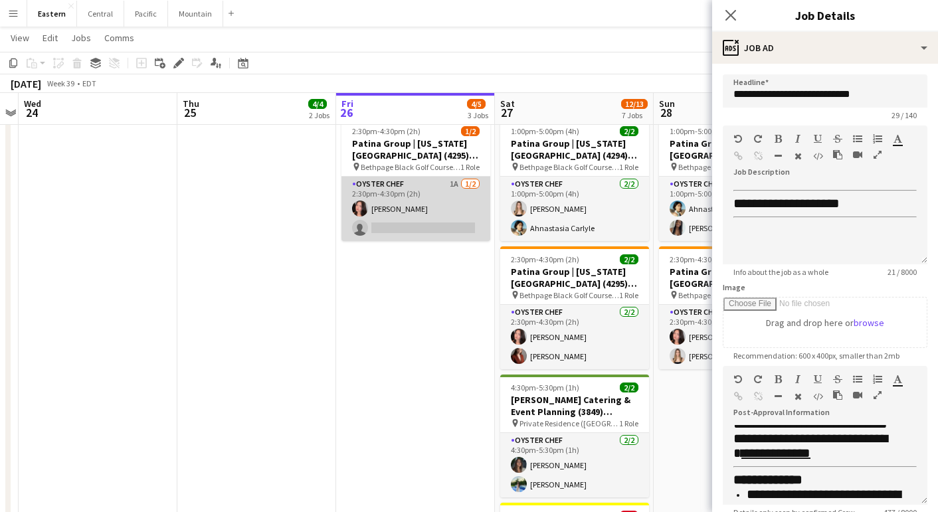
click at [379, 197] on app-card-role "Oyster Chef 1A [DATE] 2:30pm-4:30pm (2h) [PERSON_NAME] single-neutral-actions" at bounding box center [415, 209] width 149 height 64
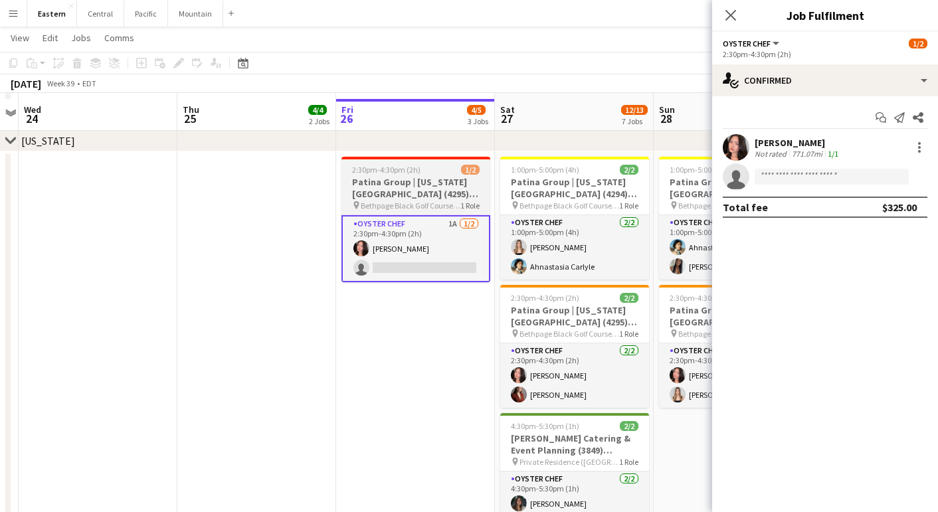
scroll to position [788, 0]
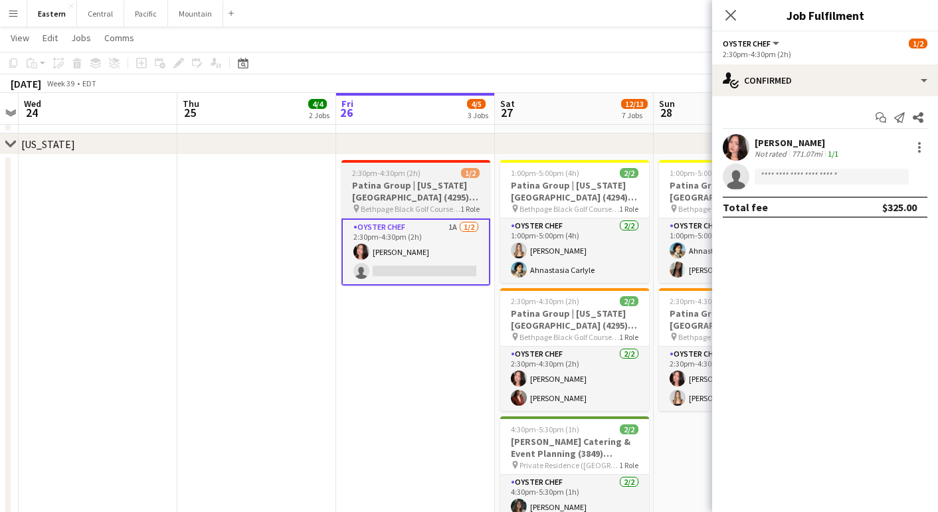
click at [420, 186] on h3 "Patina Group | [US_STATE][GEOGRAPHIC_DATA] (4295) [[GEOGRAPHIC_DATA]]" at bounding box center [415, 191] width 149 height 24
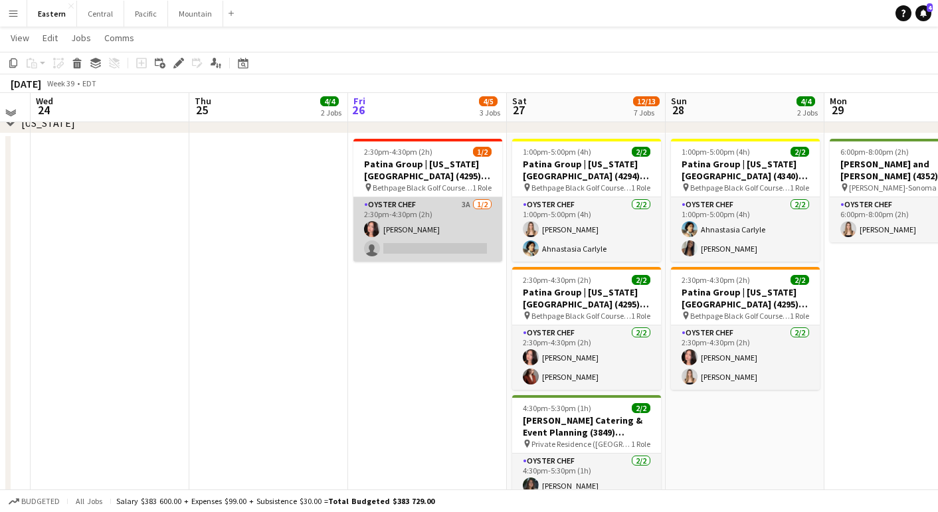
scroll to position [806, 0]
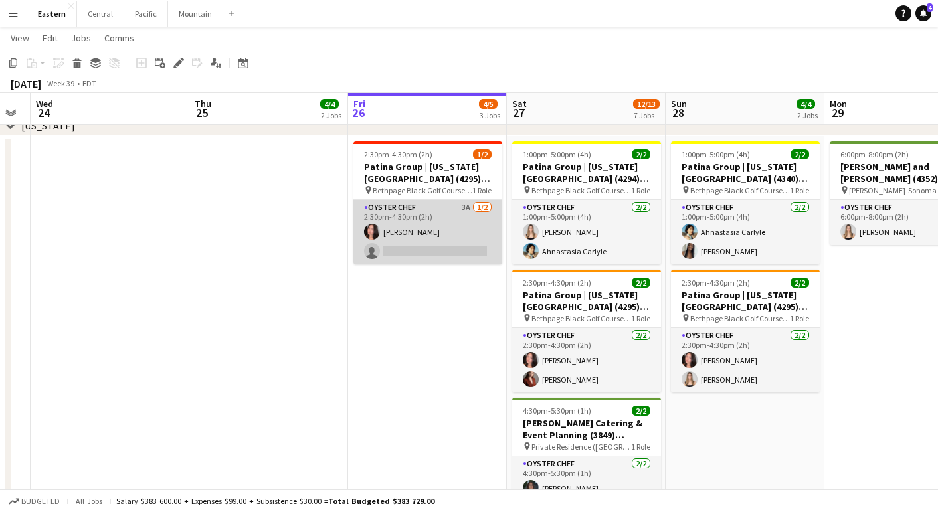
click at [418, 209] on app-card-role "Oyster Chef 3A [DATE] 2:30pm-4:30pm (2h) [PERSON_NAME] single-neutral-actions" at bounding box center [427, 232] width 149 height 64
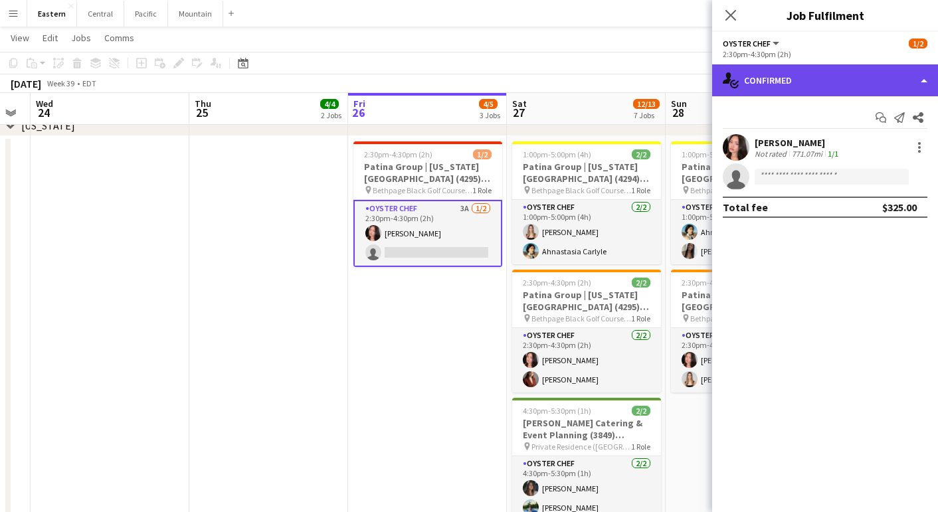
click at [846, 77] on div "single-neutral-actions-check-2 Confirmed" at bounding box center [825, 80] width 226 height 32
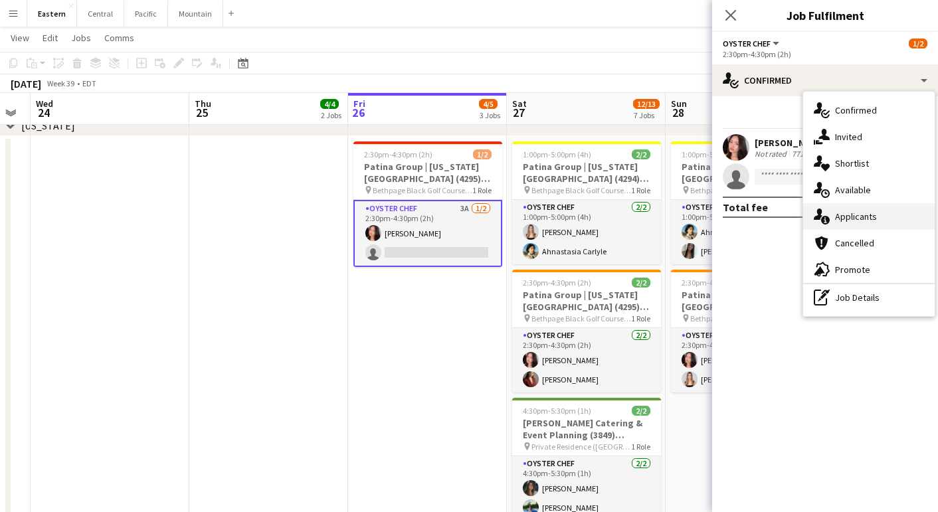
click at [852, 219] on span "Applicants" at bounding box center [856, 217] width 42 height 12
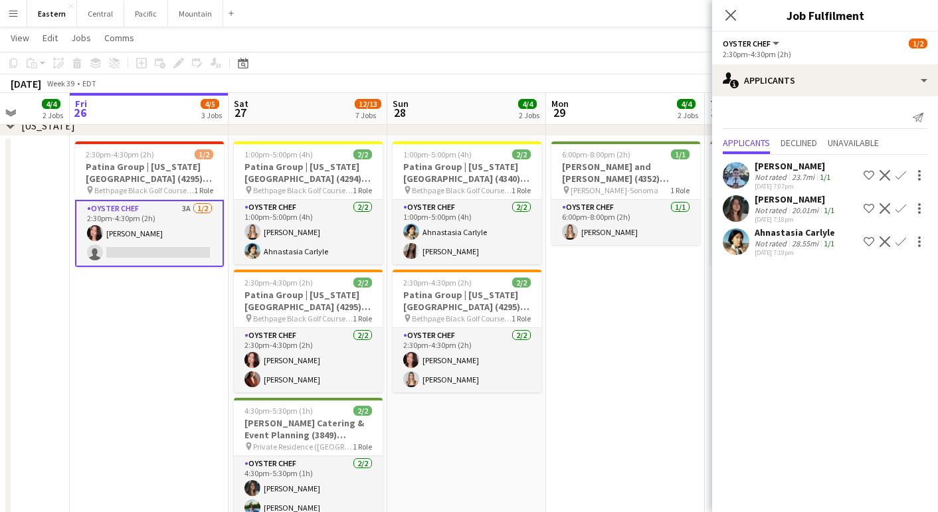
scroll to position [0, 404]
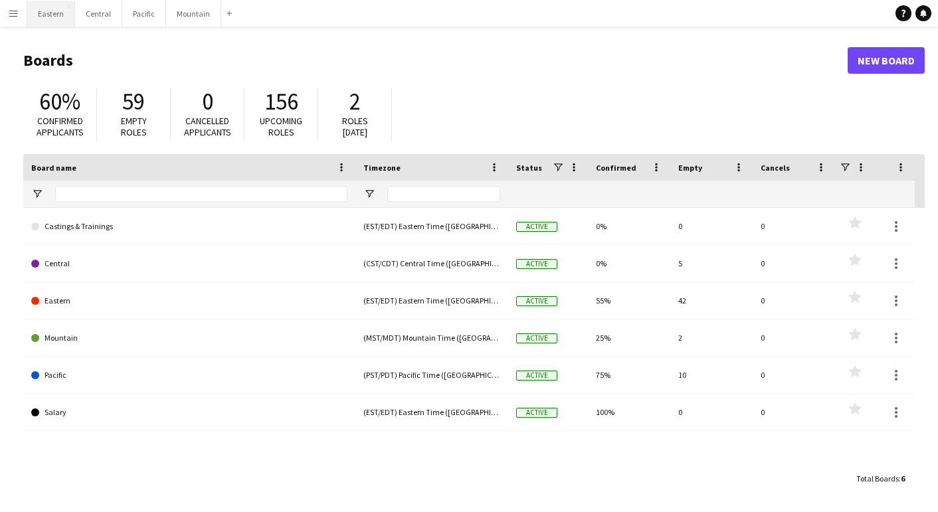
click at [46, 17] on button "Eastern Close" at bounding box center [51, 14] width 48 height 26
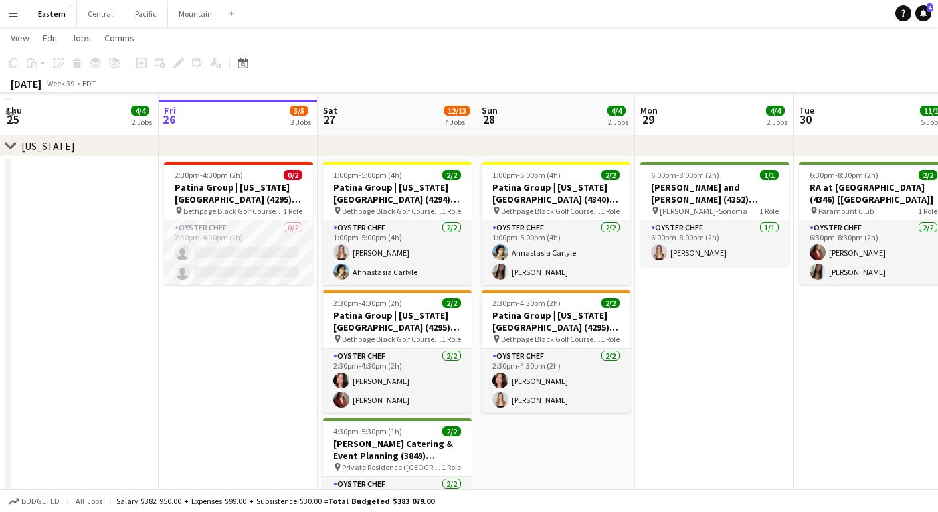
scroll to position [782, 0]
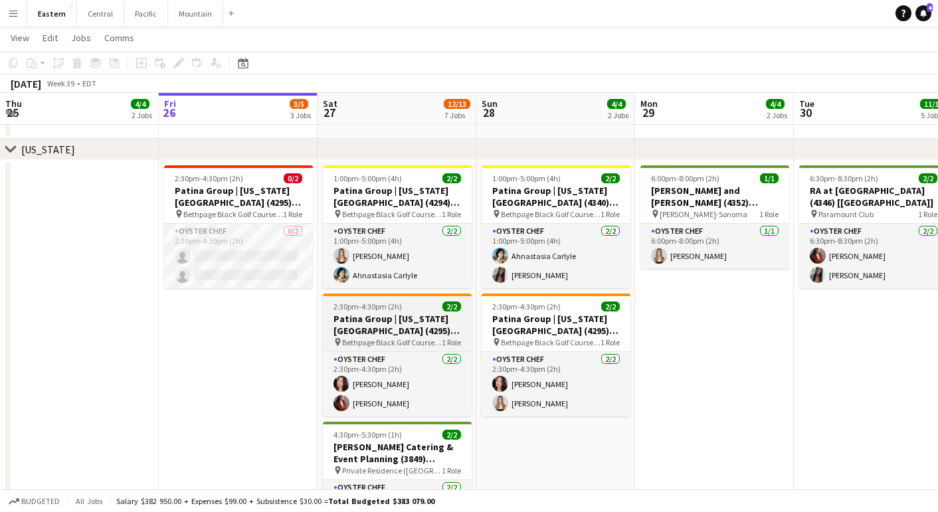
click at [377, 331] on h3 "Patina Group | [US_STATE][GEOGRAPHIC_DATA] (4295) [[GEOGRAPHIC_DATA]]" at bounding box center [397, 325] width 149 height 24
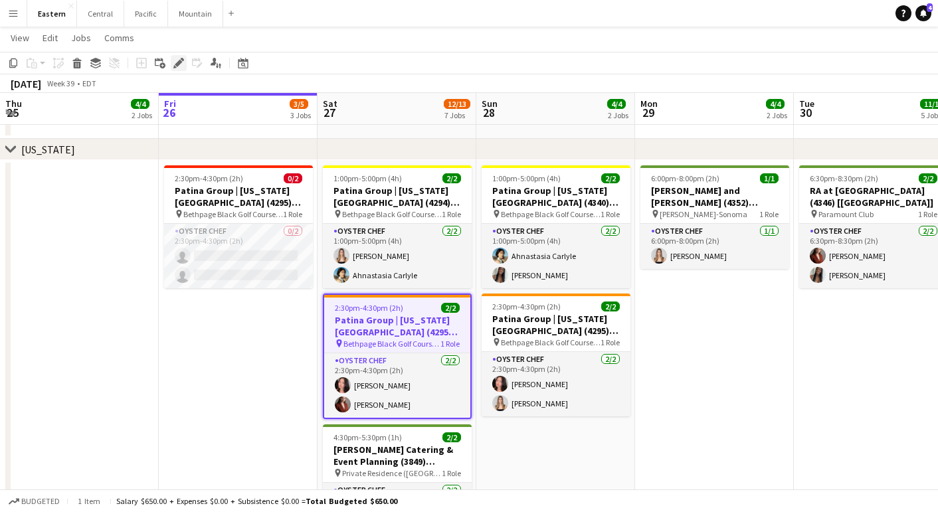
click at [176, 60] on icon "Edit" at bounding box center [178, 63] width 11 height 11
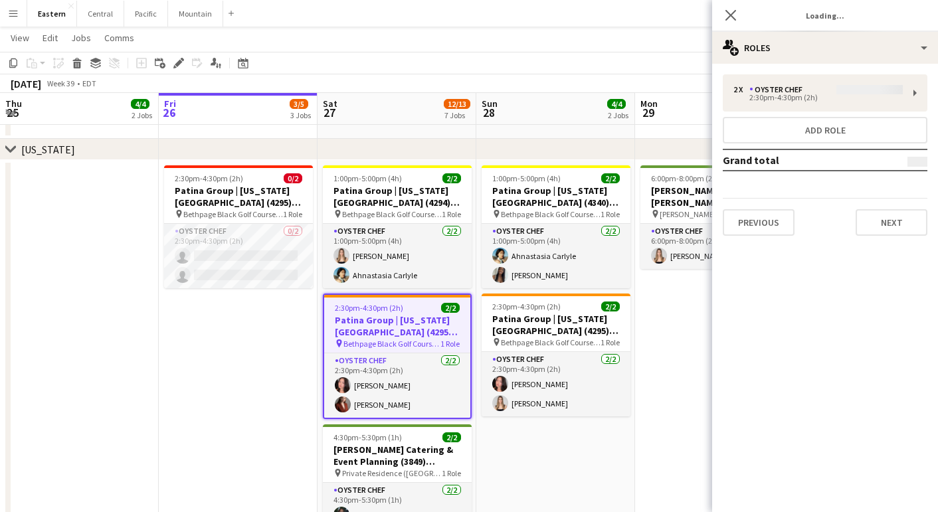
type input "**********"
click at [875, 204] on div "Previous Next" at bounding box center [825, 217] width 205 height 38
click at [875, 225] on button "Next" at bounding box center [892, 222] width 72 height 27
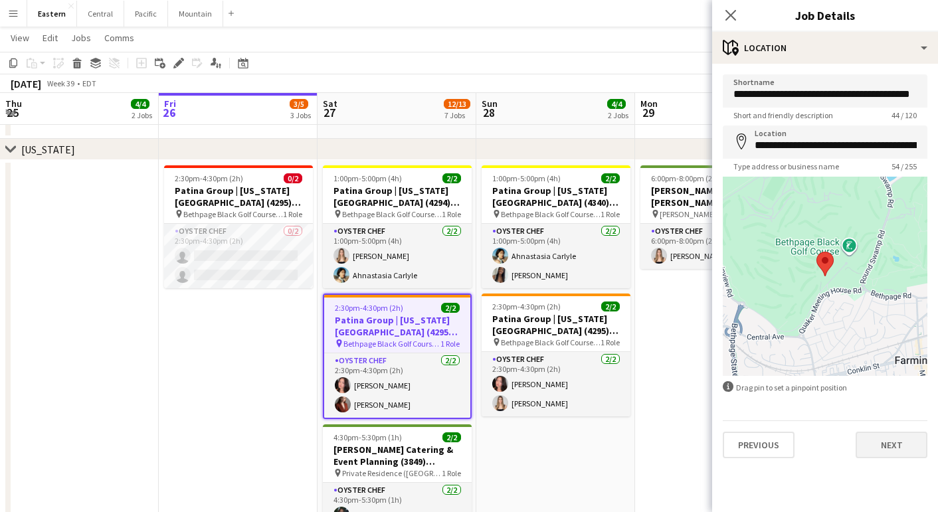
click at [875, 454] on button "Next" at bounding box center [892, 445] width 72 height 27
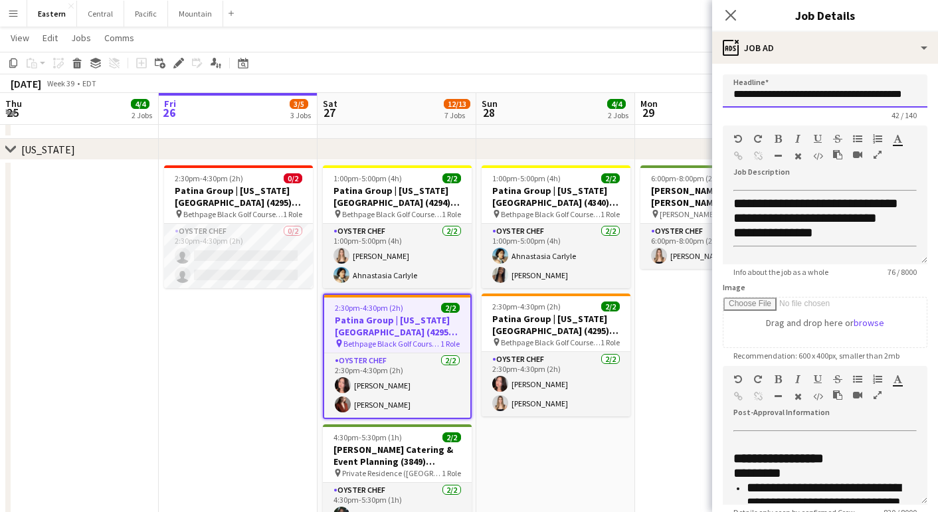
click at [782, 91] on input "**********" at bounding box center [825, 90] width 205 height 33
